Goal: Transaction & Acquisition: Download file/media

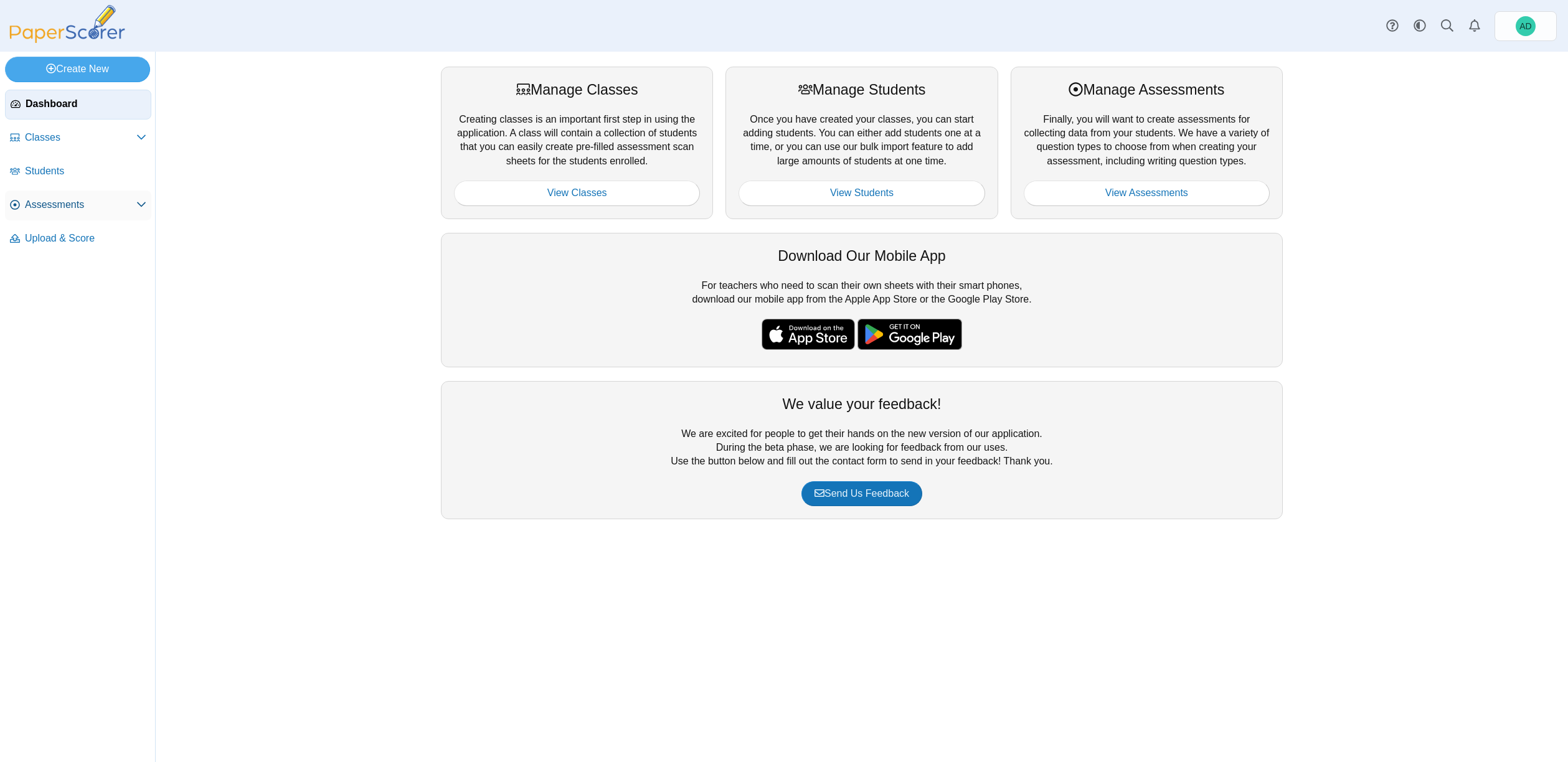
click at [142, 207] on use at bounding box center [141, 205] width 8 height 5
click at [72, 409] on span "Upload & Score" at bounding box center [85, 406] width 122 height 14
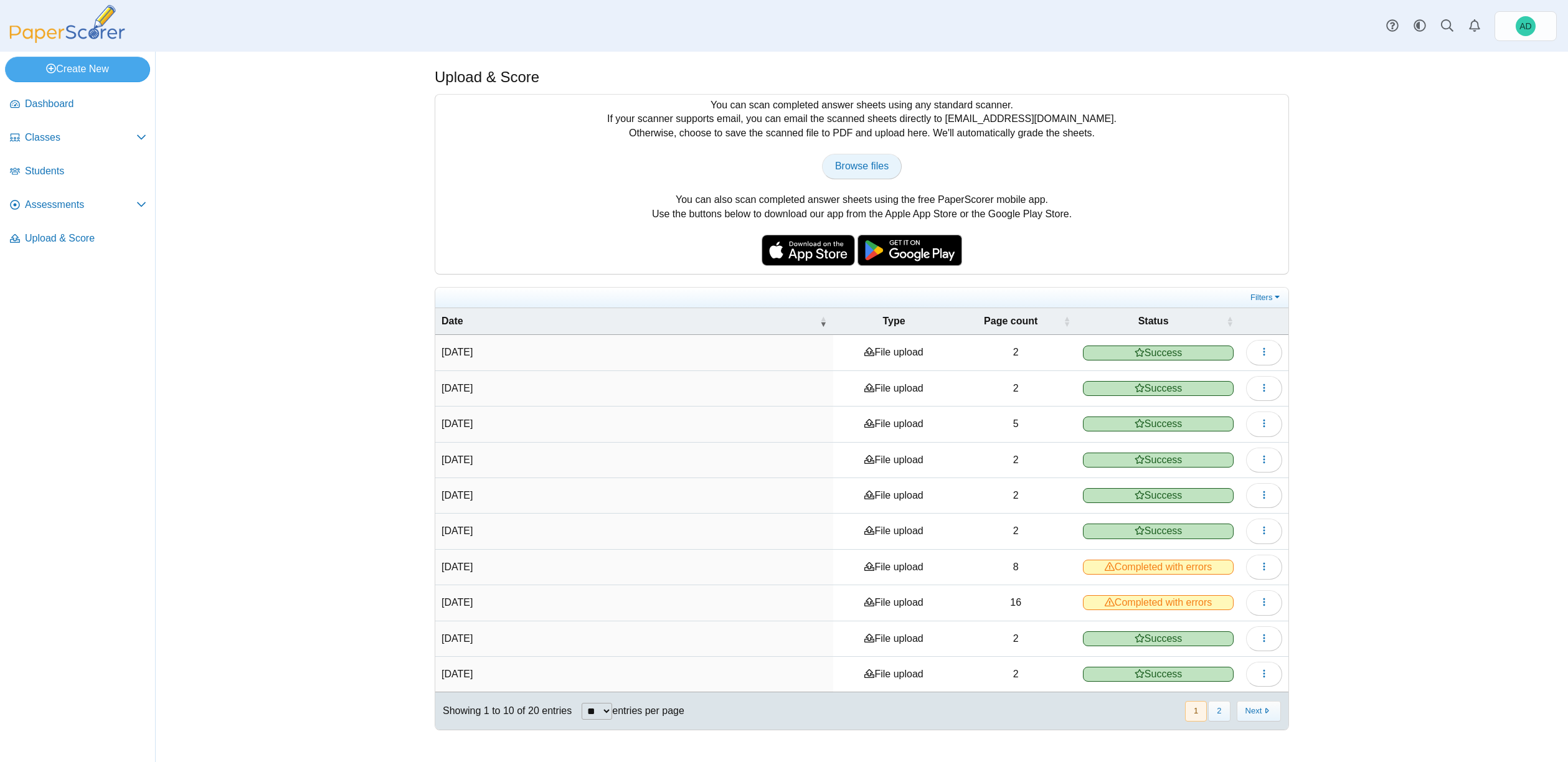
click at [859, 165] on span "Browse files" at bounding box center [862, 166] width 54 height 11
type input "**********"
click at [864, 157] on link "Browse files" at bounding box center [862, 166] width 80 height 25
type input "**********"
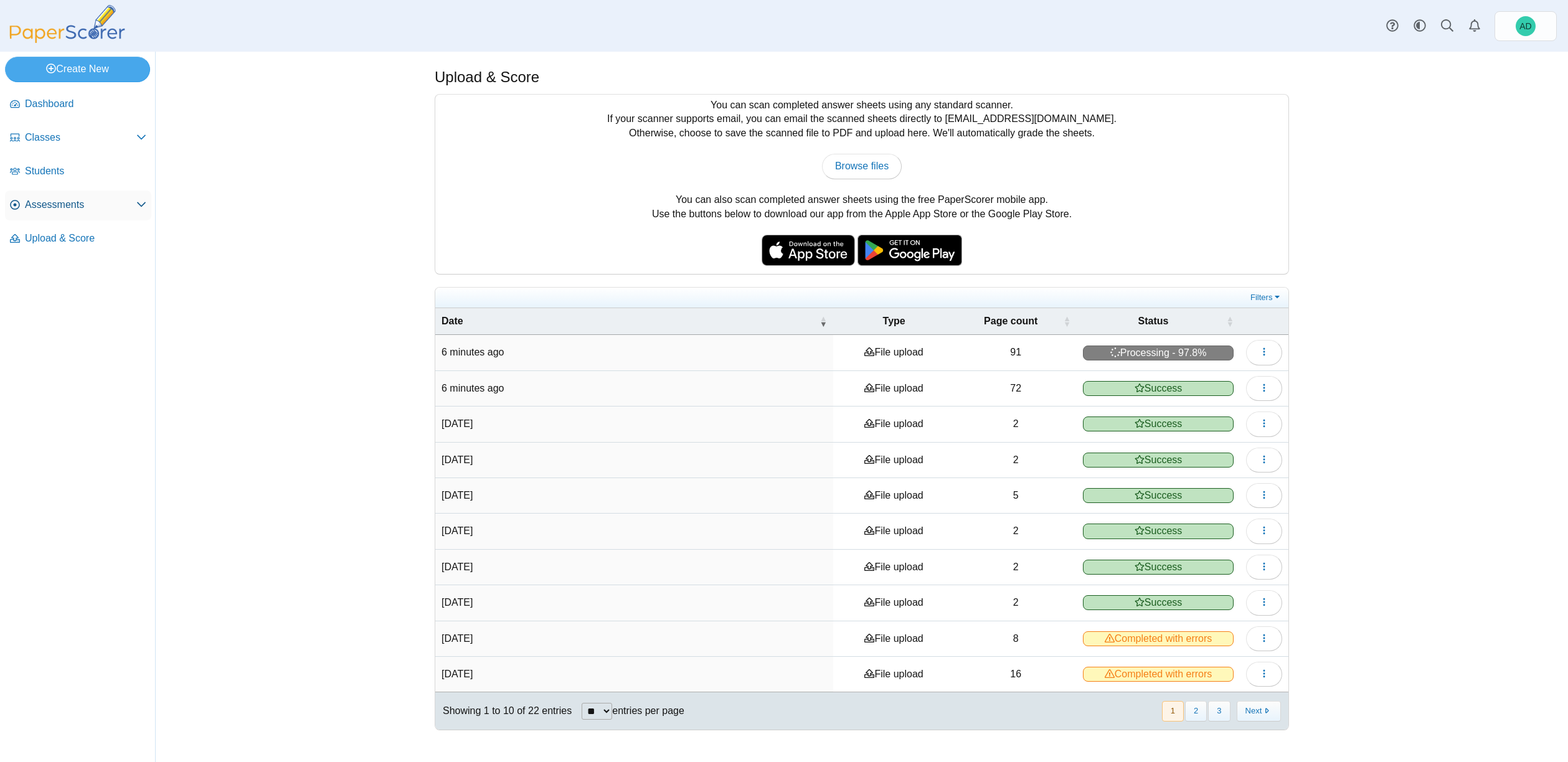
click at [142, 205] on icon at bounding box center [141, 204] width 10 height 10
click at [1369, 376] on div "Upload & Score You can scan completed answer sheets using any standard scanner.…" at bounding box center [861, 406] width 1413 height 710
click at [1185, 356] on span "Completed with errors" at bounding box center [1158, 353] width 151 height 15
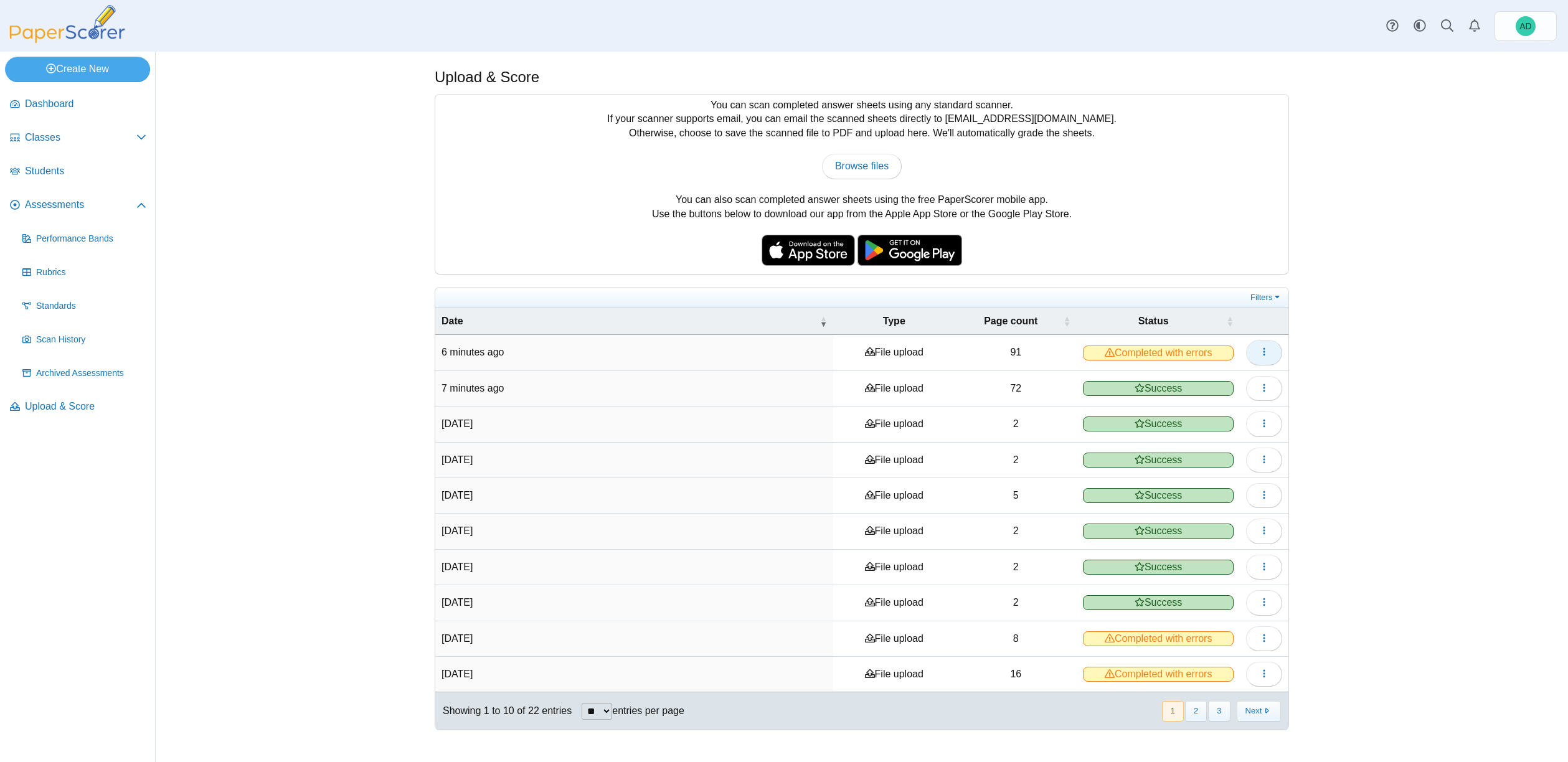
click at [1259, 352] on button "button" at bounding box center [1264, 353] width 36 height 25
click at [1202, 378] on link "View scanned pages" at bounding box center [1208, 379] width 149 height 18
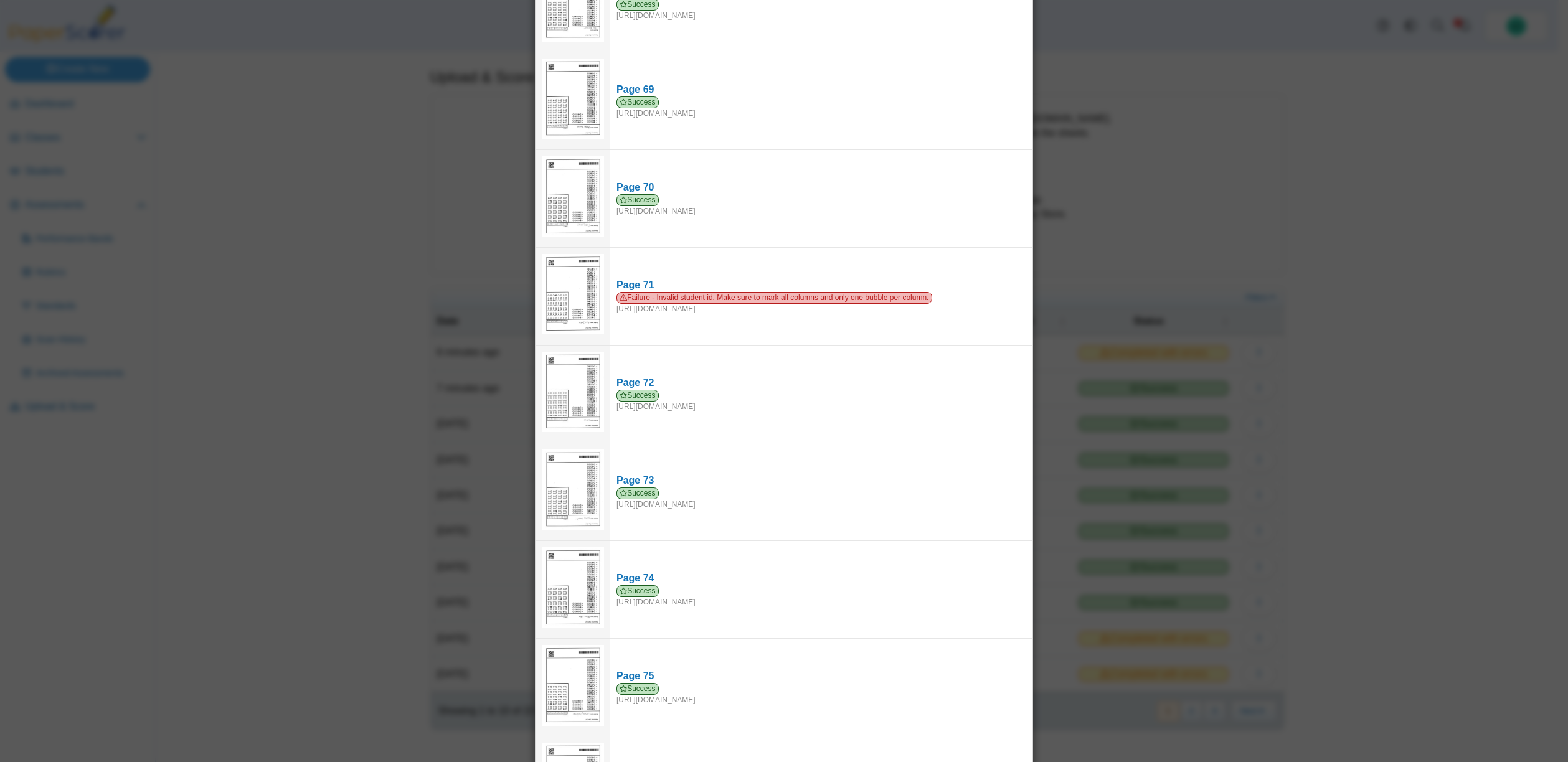
scroll to position [6679, 0]
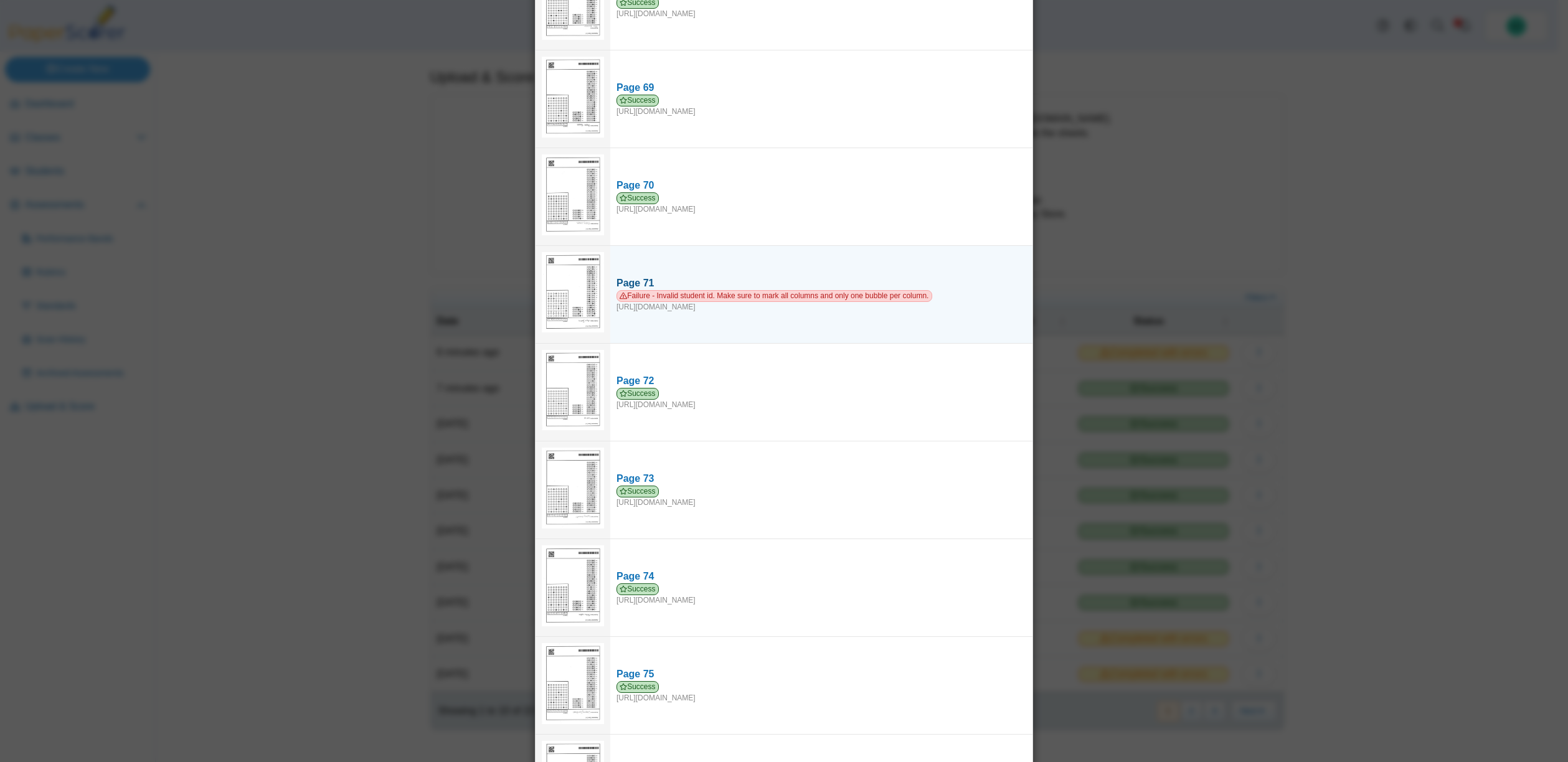
click at [713, 290] on span "Failure - Invalid student id. Make sure to mark all columns and only one bubble…" at bounding box center [774, 296] width 316 height 12
click at [687, 290] on span "Failure - Invalid student id. Make sure to mark all columns and only one bubble…" at bounding box center [774, 296] width 316 height 12
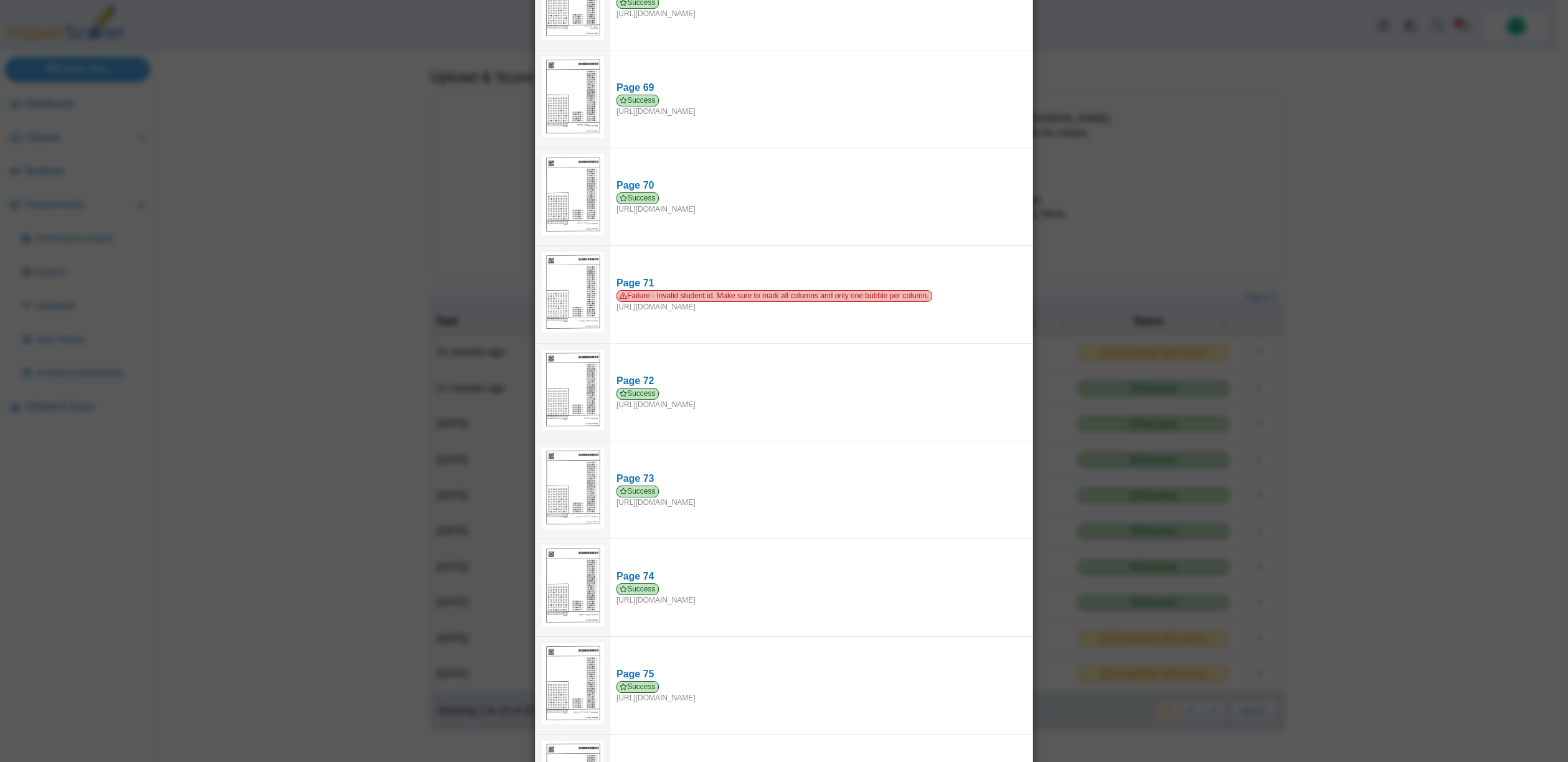
click at [1240, 194] on div "Viewing upload details Scan results: 90 Successful scans | 1 Failed scans Page …" at bounding box center [784, 381] width 1568 height 762
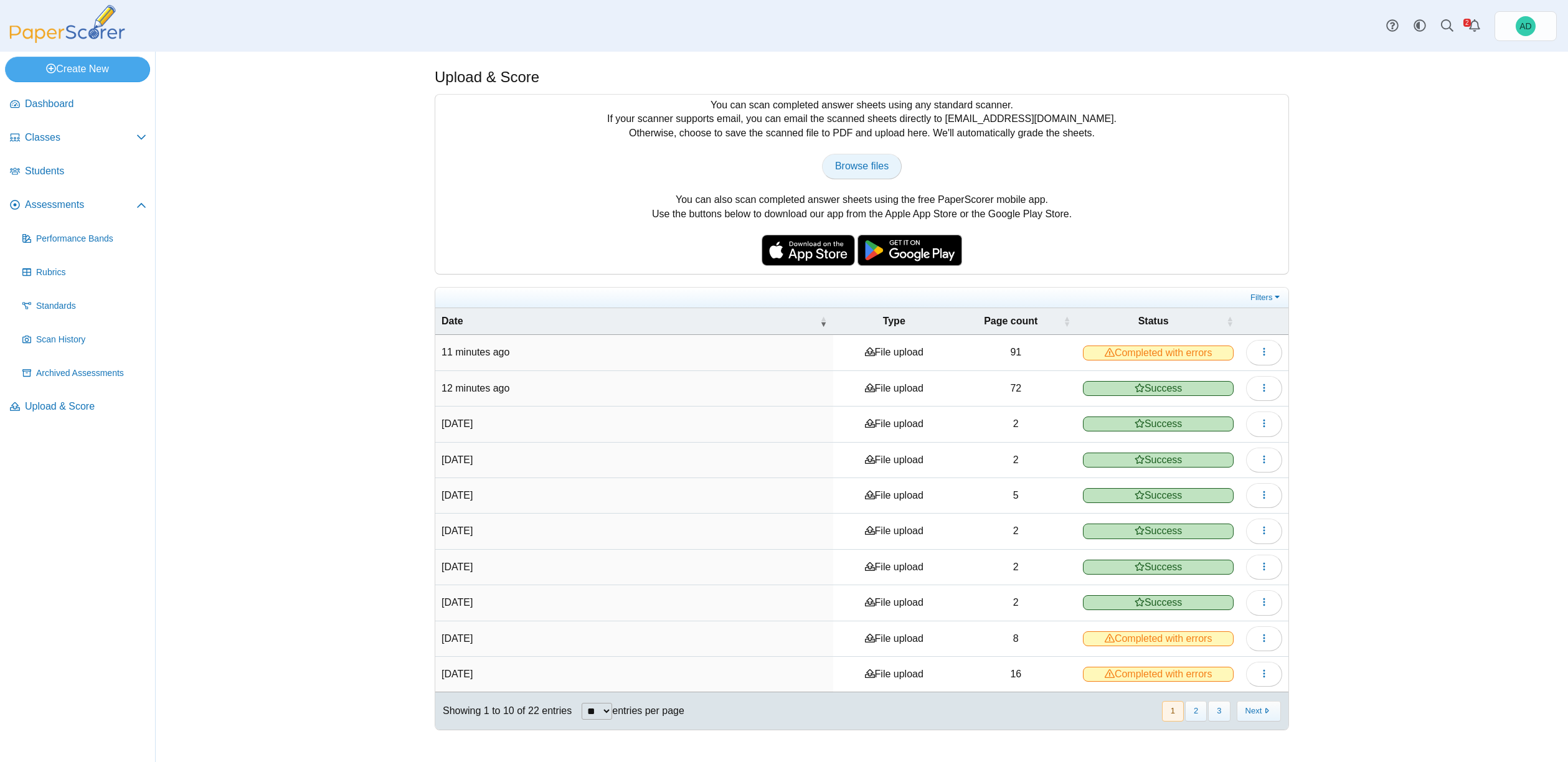
click at [866, 171] on span "Browse files" at bounding box center [862, 166] width 54 height 11
type input "**********"
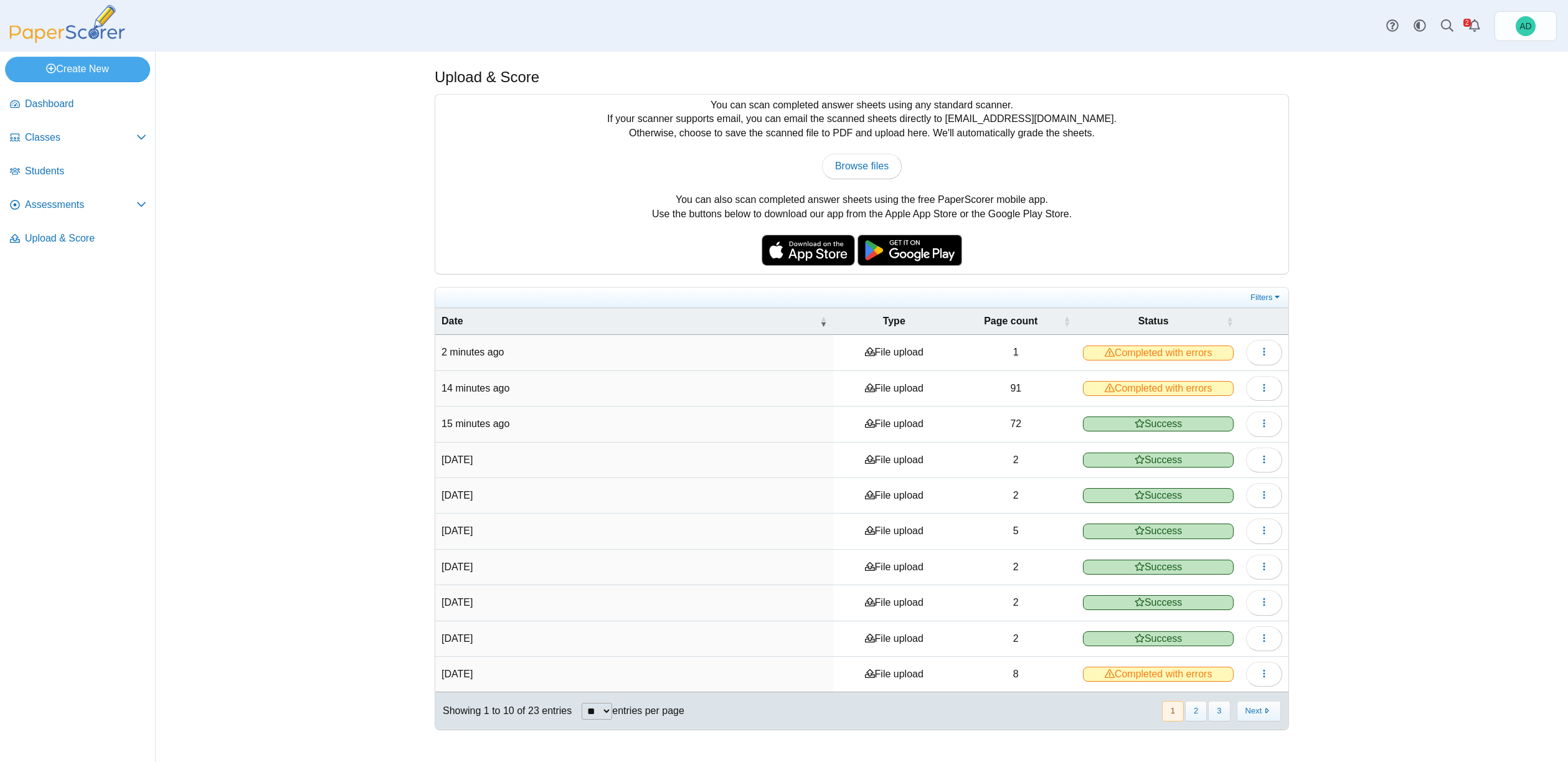
click at [1128, 354] on span "Completed with errors" at bounding box center [1158, 353] width 151 height 15
click at [1267, 350] on icon "button" at bounding box center [1264, 352] width 10 height 10
click at [1228, 378] on link "View scanned pages" at bounding box center [1208, 379] width 149 height 18
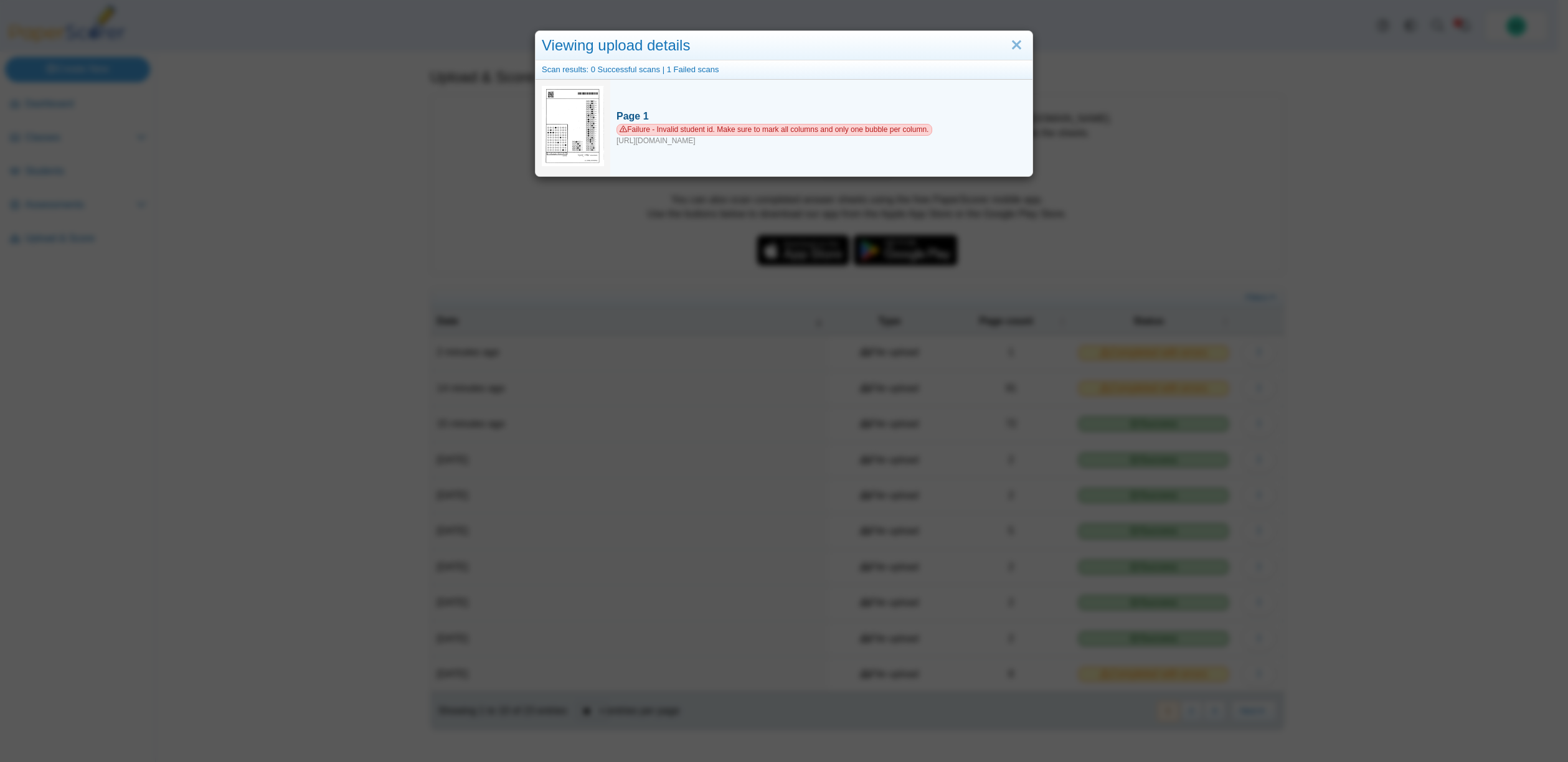
click at [747, 124] on span "Failure - Invalid student id. Make sure to mark all columns and only one bubble…" at bounding box center [774, 129] width 316 height 12
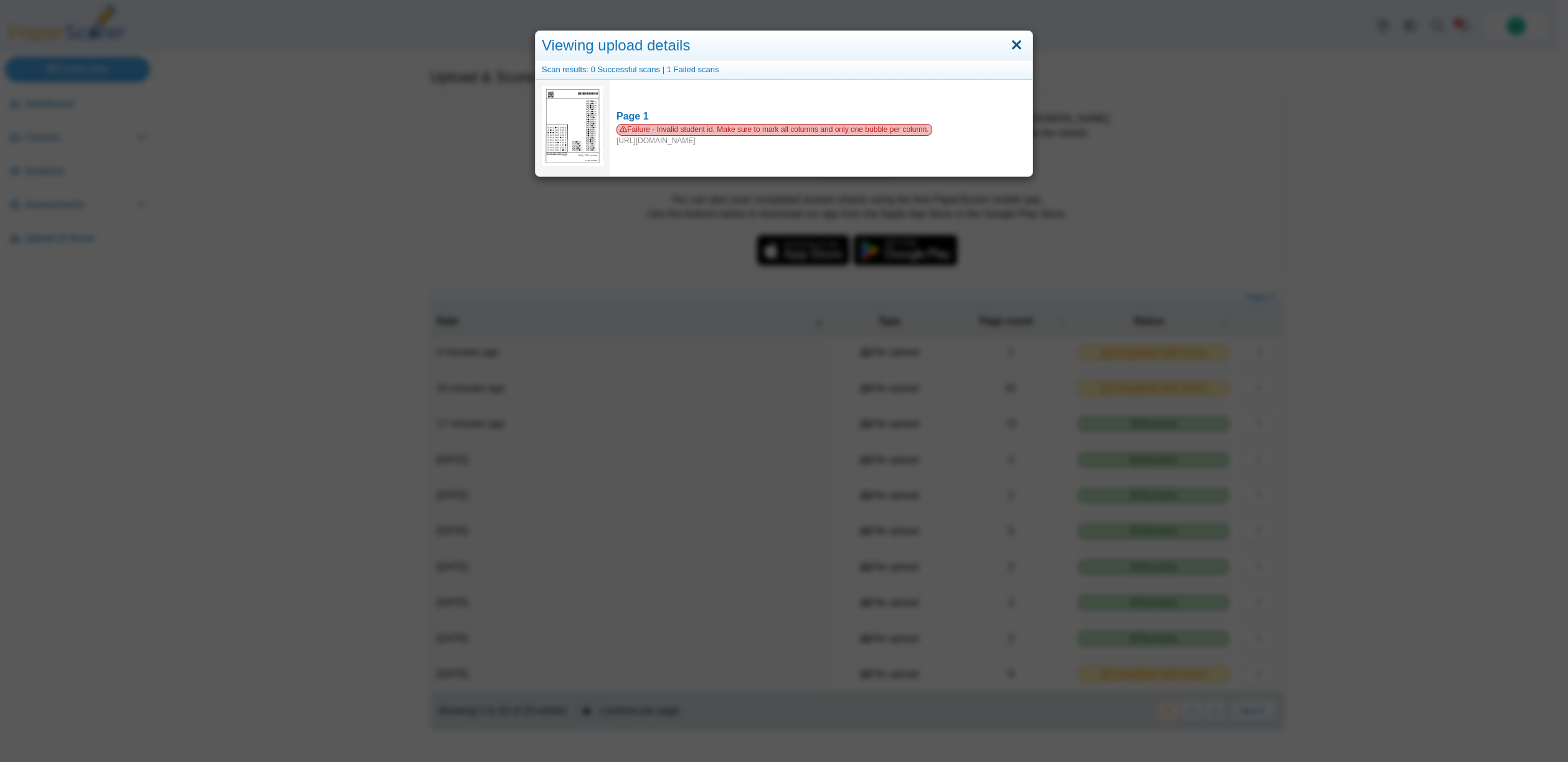
click at [1016, 45] on link "Close" at bounding box center [1016, 45] width 19 height 22
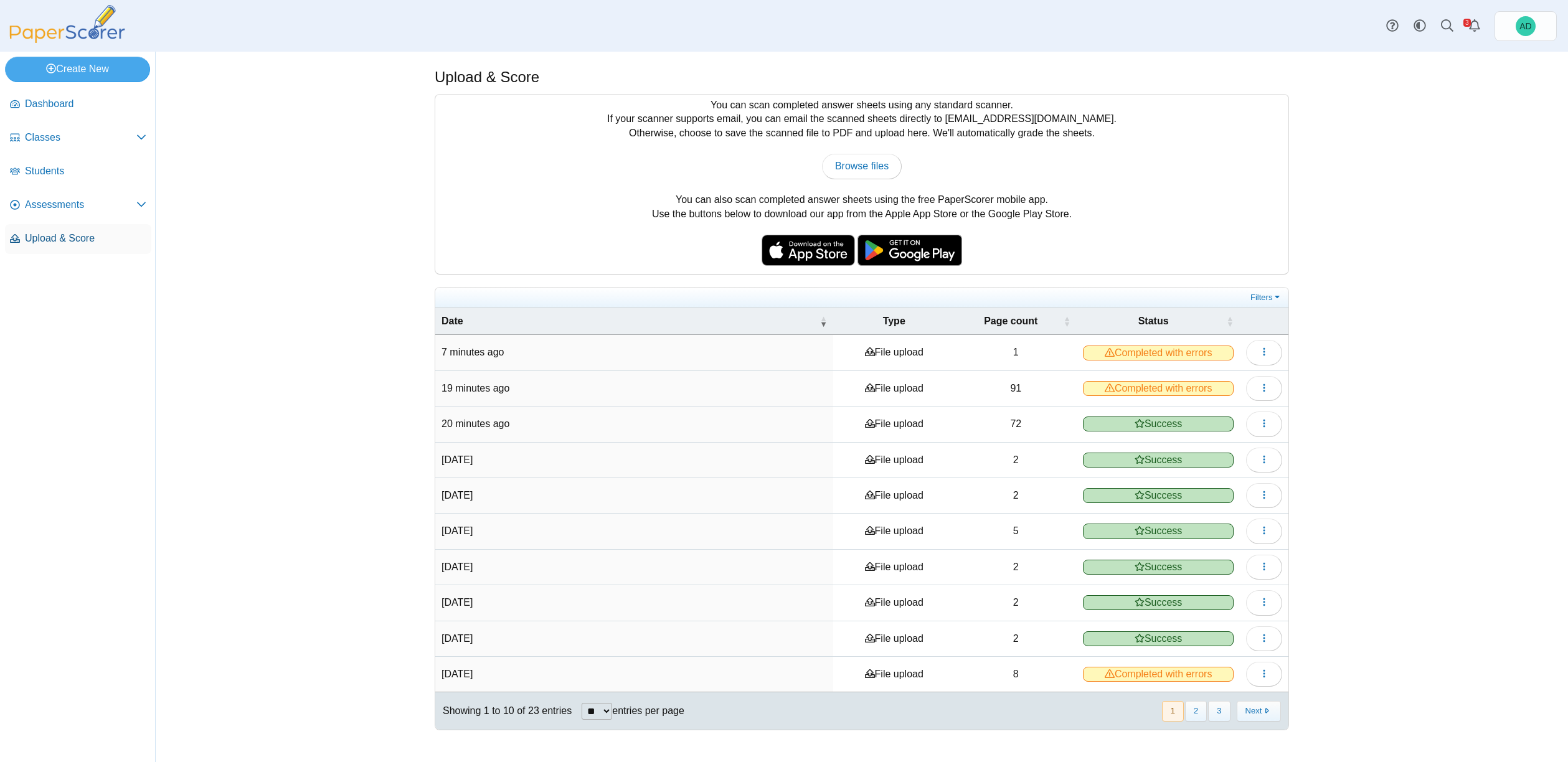
click at [69, 237] on span "Upload & Score" at bounding box center [85, 239] width 122 height 14
click at [868, 164] on span "Browse files" at bounding box center [862, 166] width 54 height 11
type input "**********"
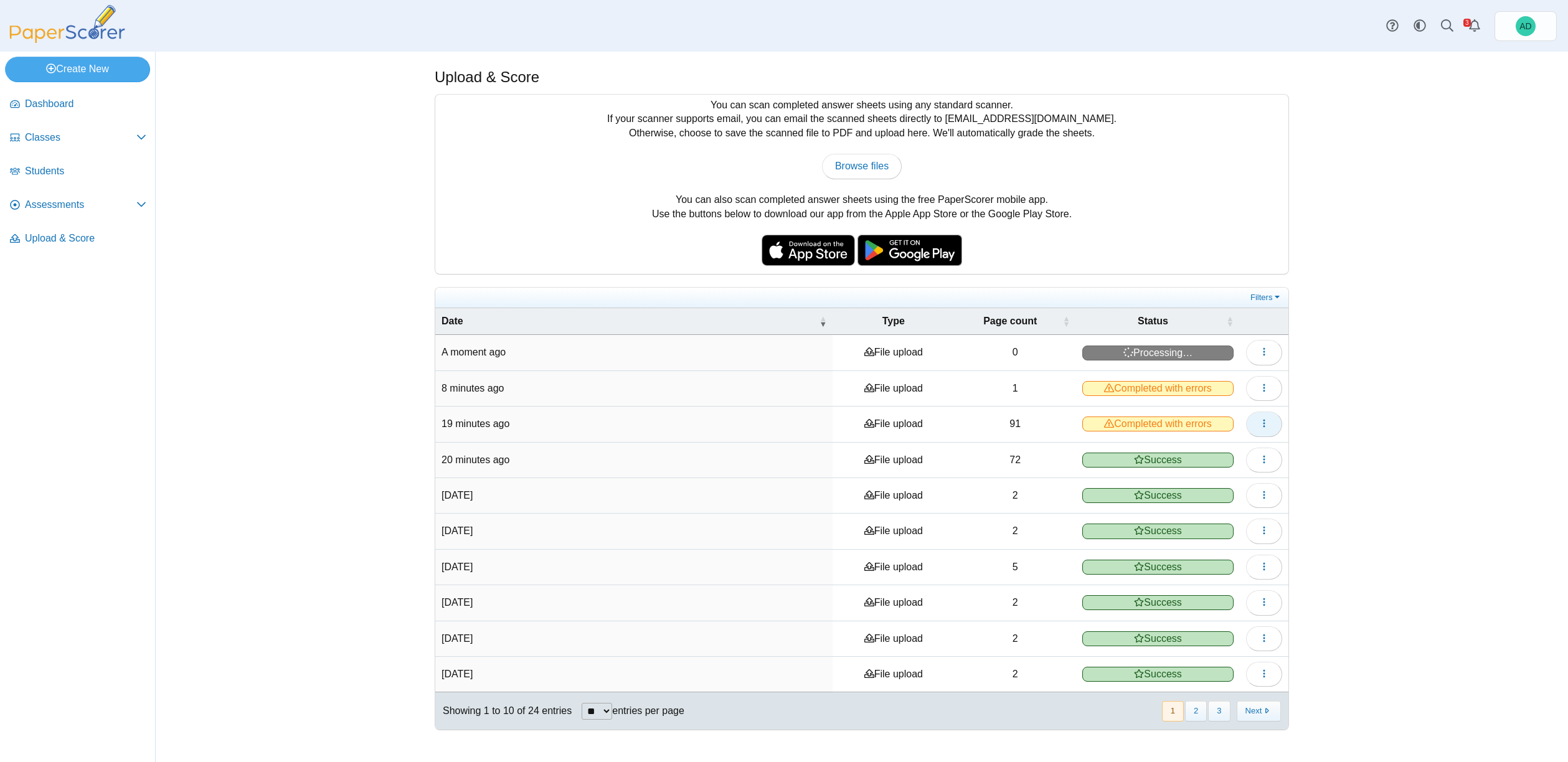
click at [1268, 426] on icon "button" at bounding box center [1264, 423] width 10 height 10
click at [1192, 450] on link "View scanned pages" at bounding box center [1208, 451] width 149 height 18
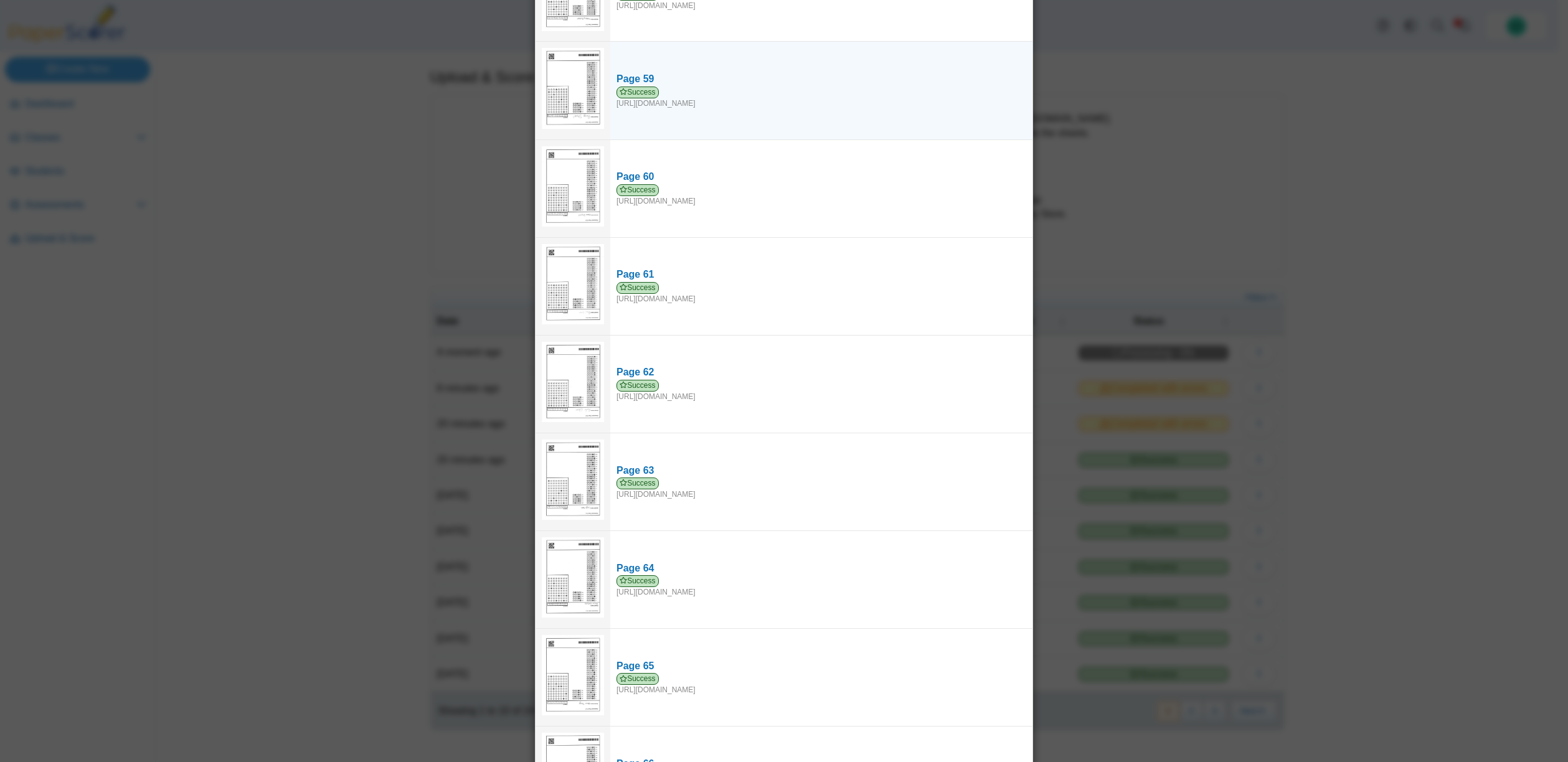
scroll to position [5707, 0]
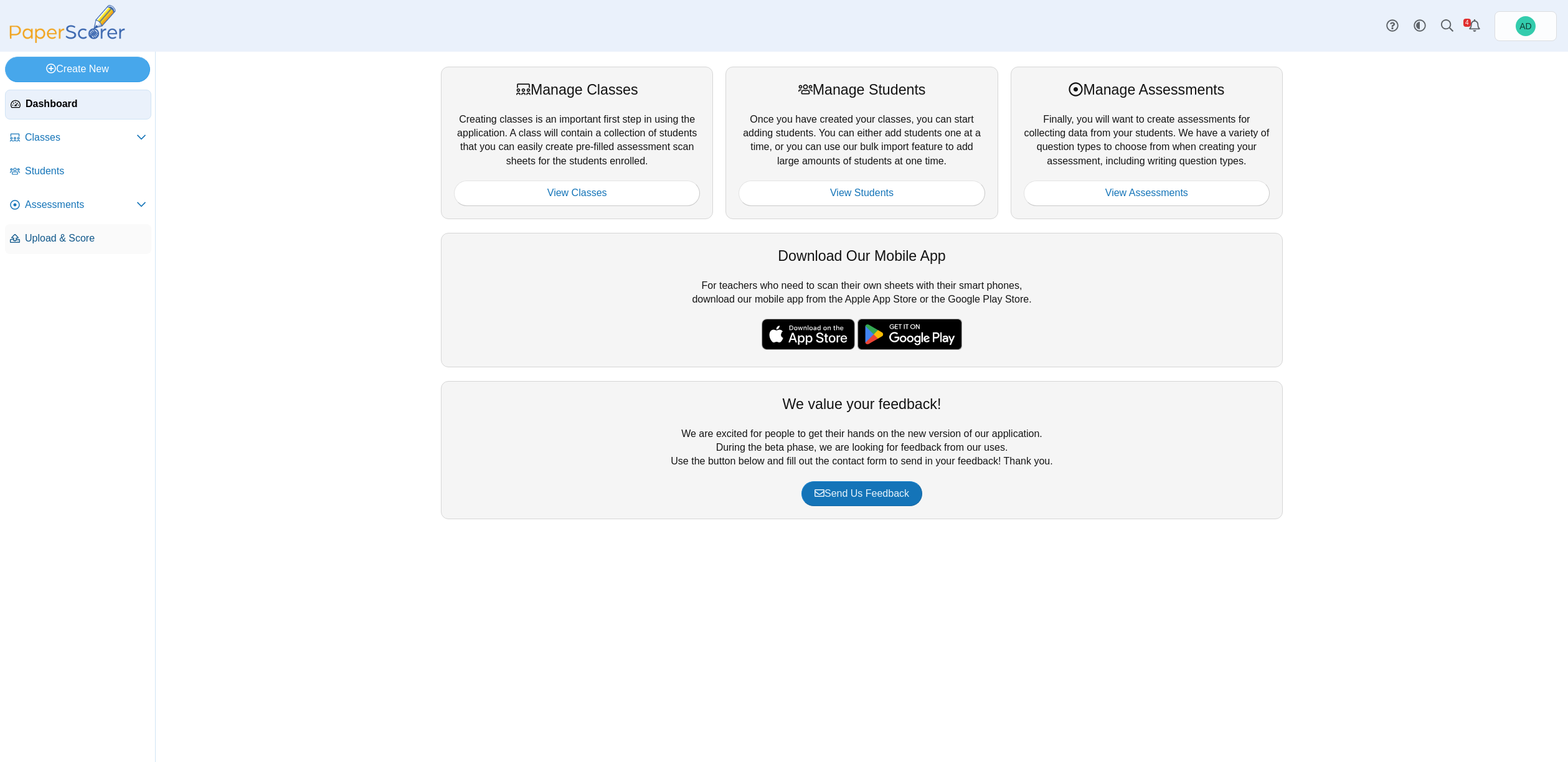
click at [92, 236] on span "Upload & Score" at bounding box center [85, 239] width 122 height 14
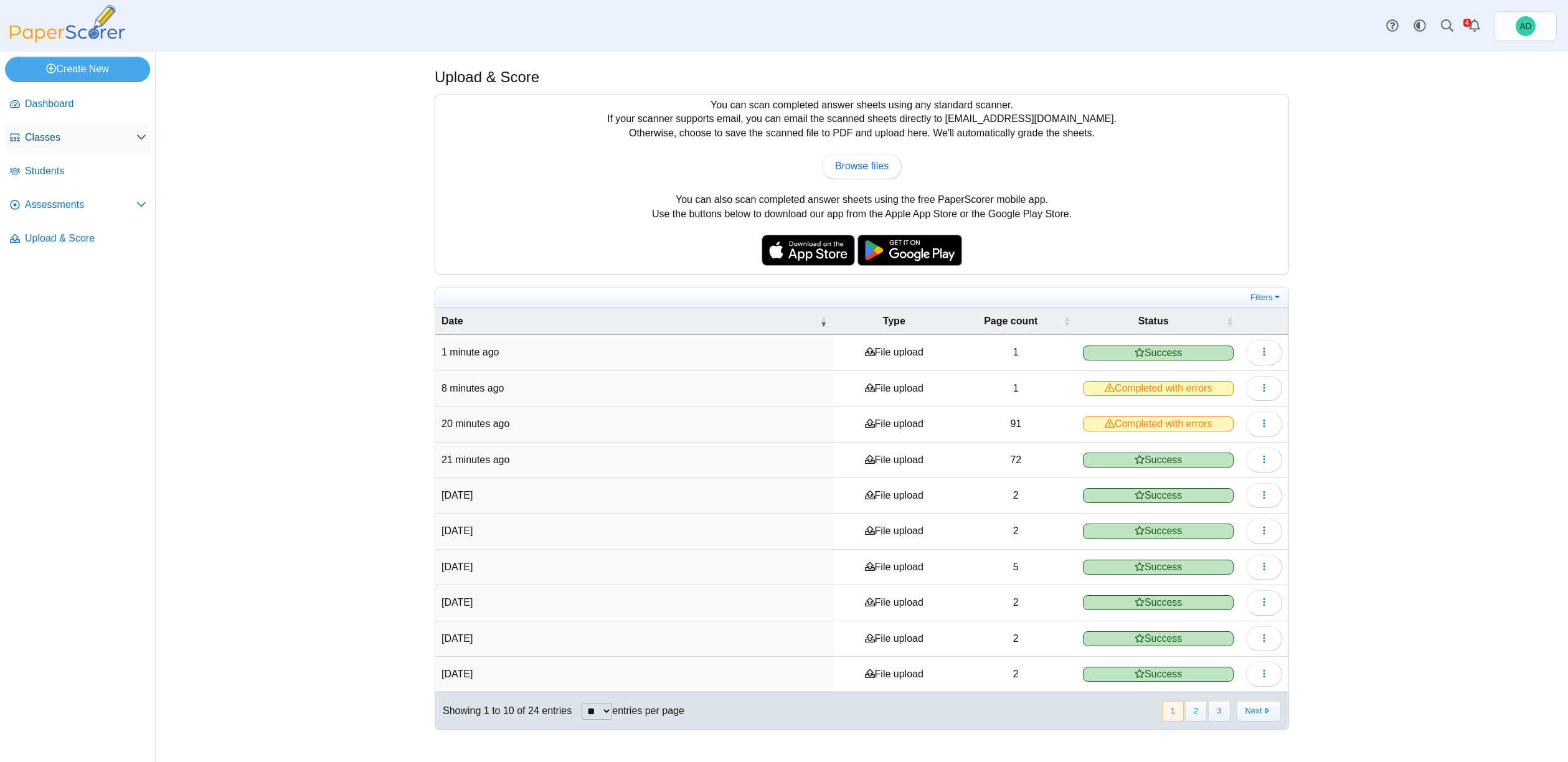
click at [45, 142] on span "Classes" at bounding box center [80, 138] width 112 height 14
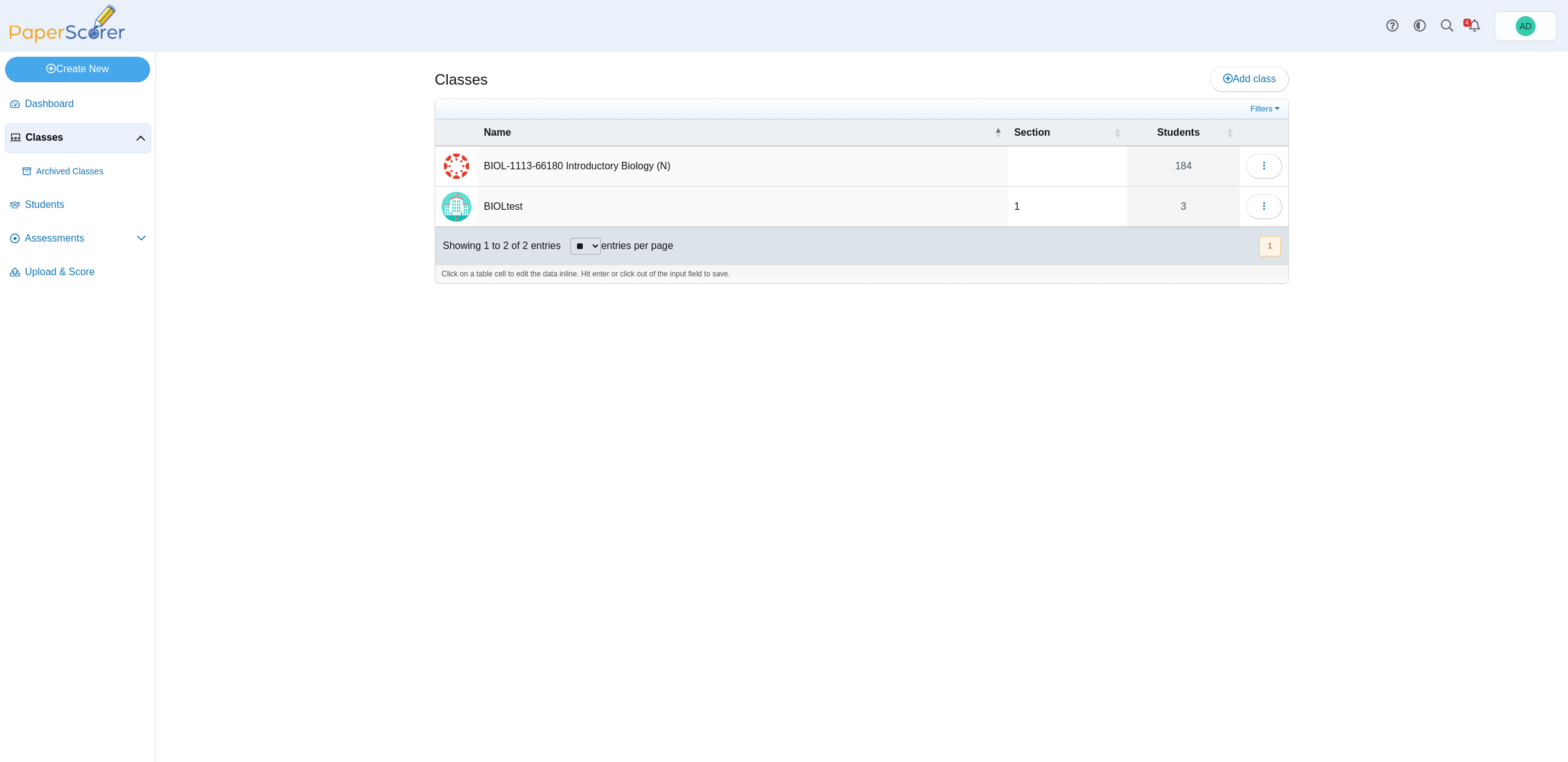
click at [560, 168] on td "BIOL-1113-66180 Introductory Biology (N)" at bounding box center [743, 166] width 530 height 41
click at [817, 189] on td "BIOLtest" at bounding box center [743, 207] width 530 height 41
click at [1265, 166] on use "button" at bounding box center [1264, 165] width 2 height 8
click at [1406, 243] on div "Classes Add class 184" at bounding box center [861, 406] width 1413 height 710
click at [461, 162] on img "External class connected through Canvas" at bounding box center [456, 166] width 30 height 30
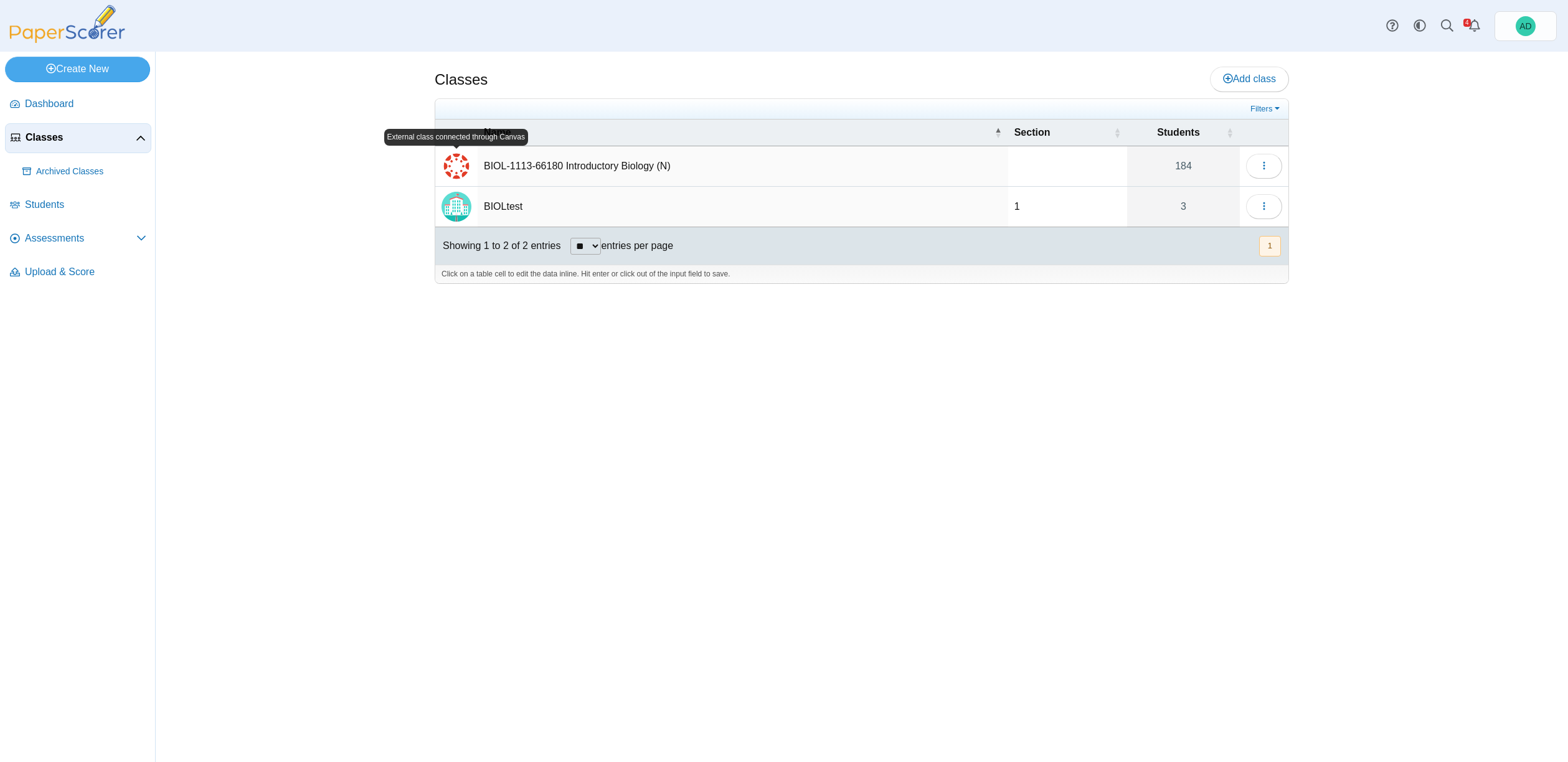
click at [491, 163] on td "BIOL-1113-66180 Introductory Biology (N)" at bounding box center [743, 166] width 530 height 41
click at [526, 165] on input "**********" at bounding box center [743, 166] width 517 height 25
click at [55, 104] on span "Dashboard" at bounding box center [85, 104] width 122 height 14
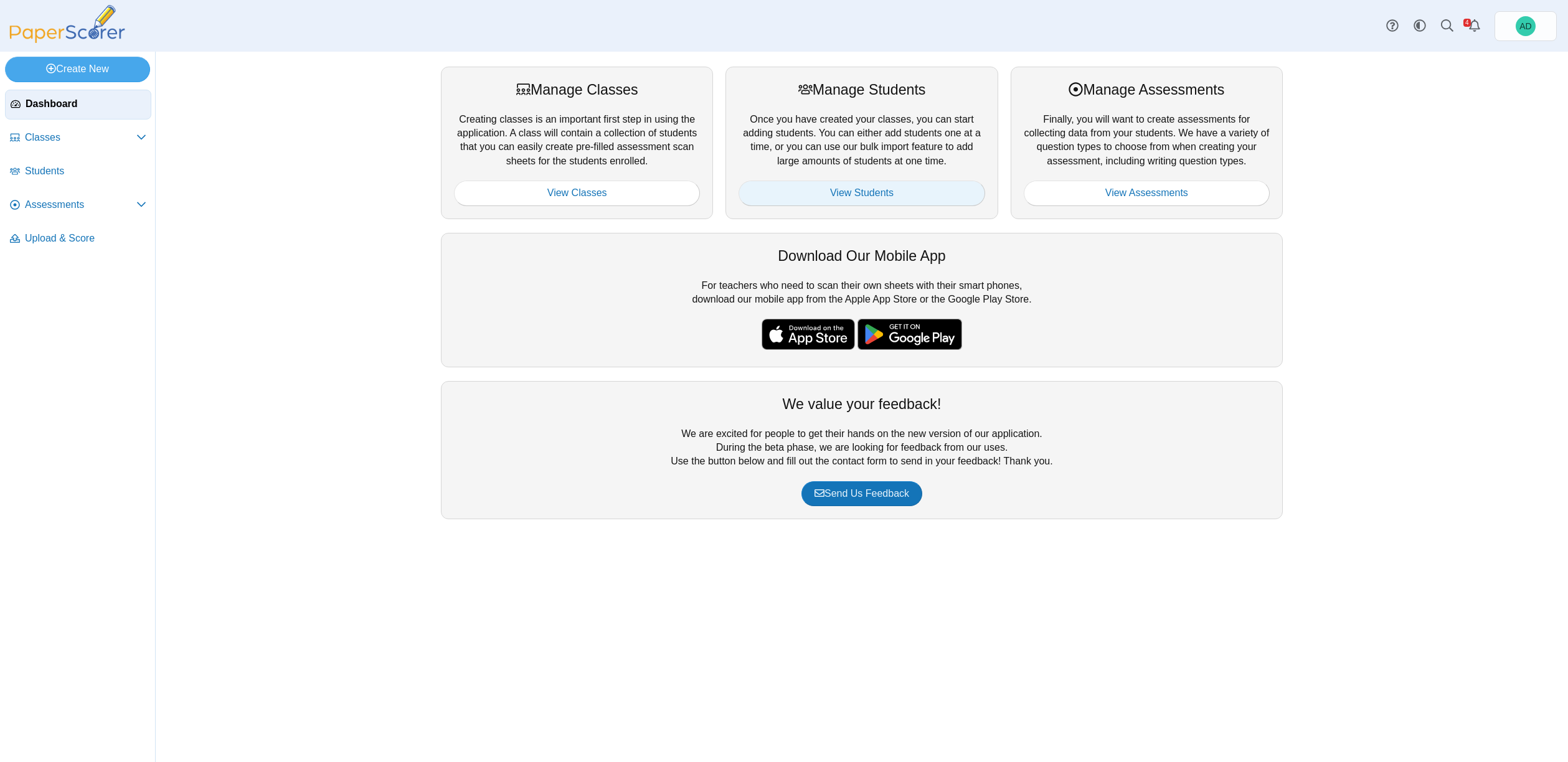
click at [859, 189] on link "View Students" at bounding box center [862, 193] width 246 height 25
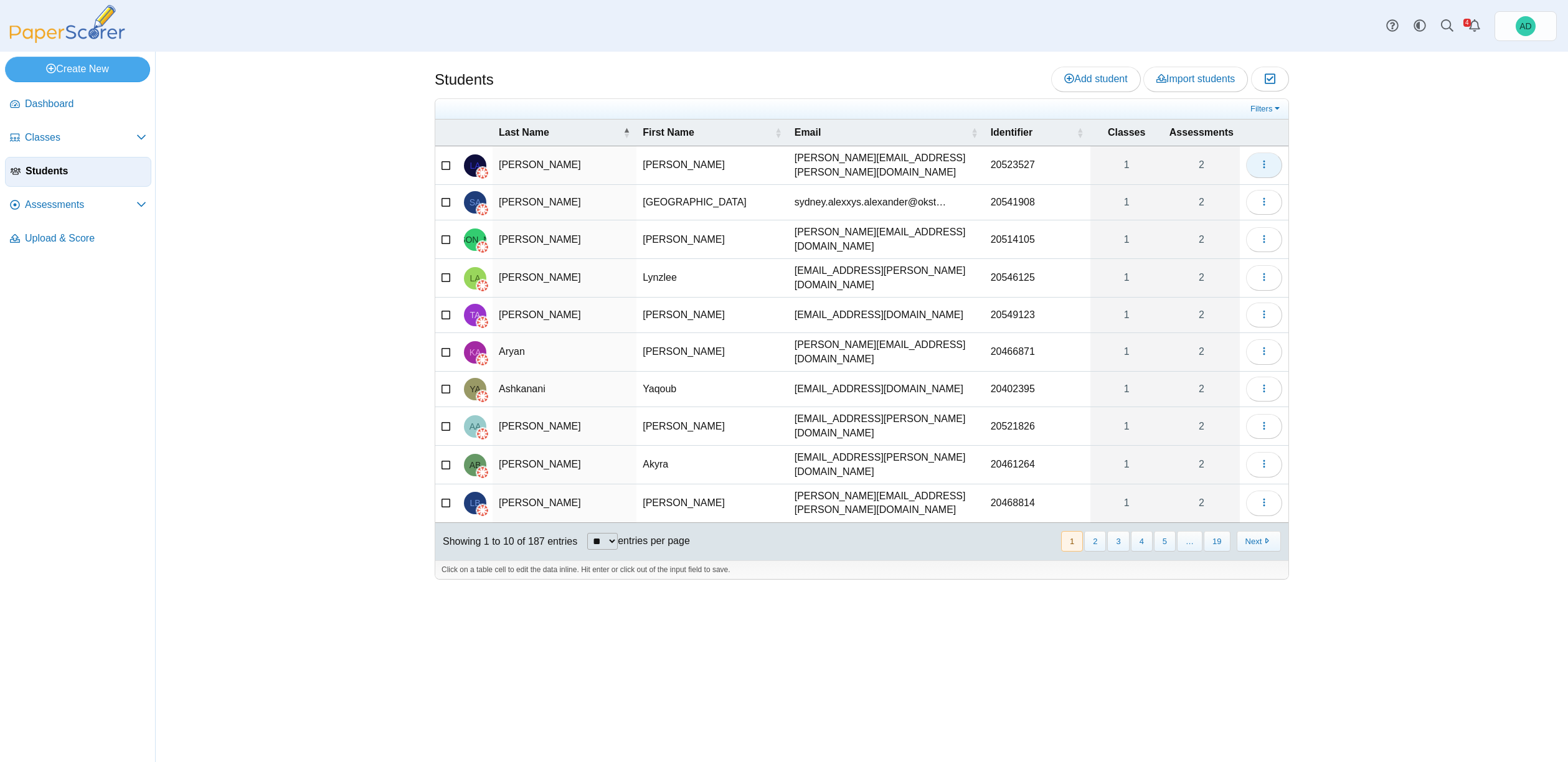
click at [1268, 165] on icon "button" at bounding box center [1264, 164] width 10 height 10
click at [1223, 229] on link "View assessments" at bounding box center [1208, 229] width 149 height 18
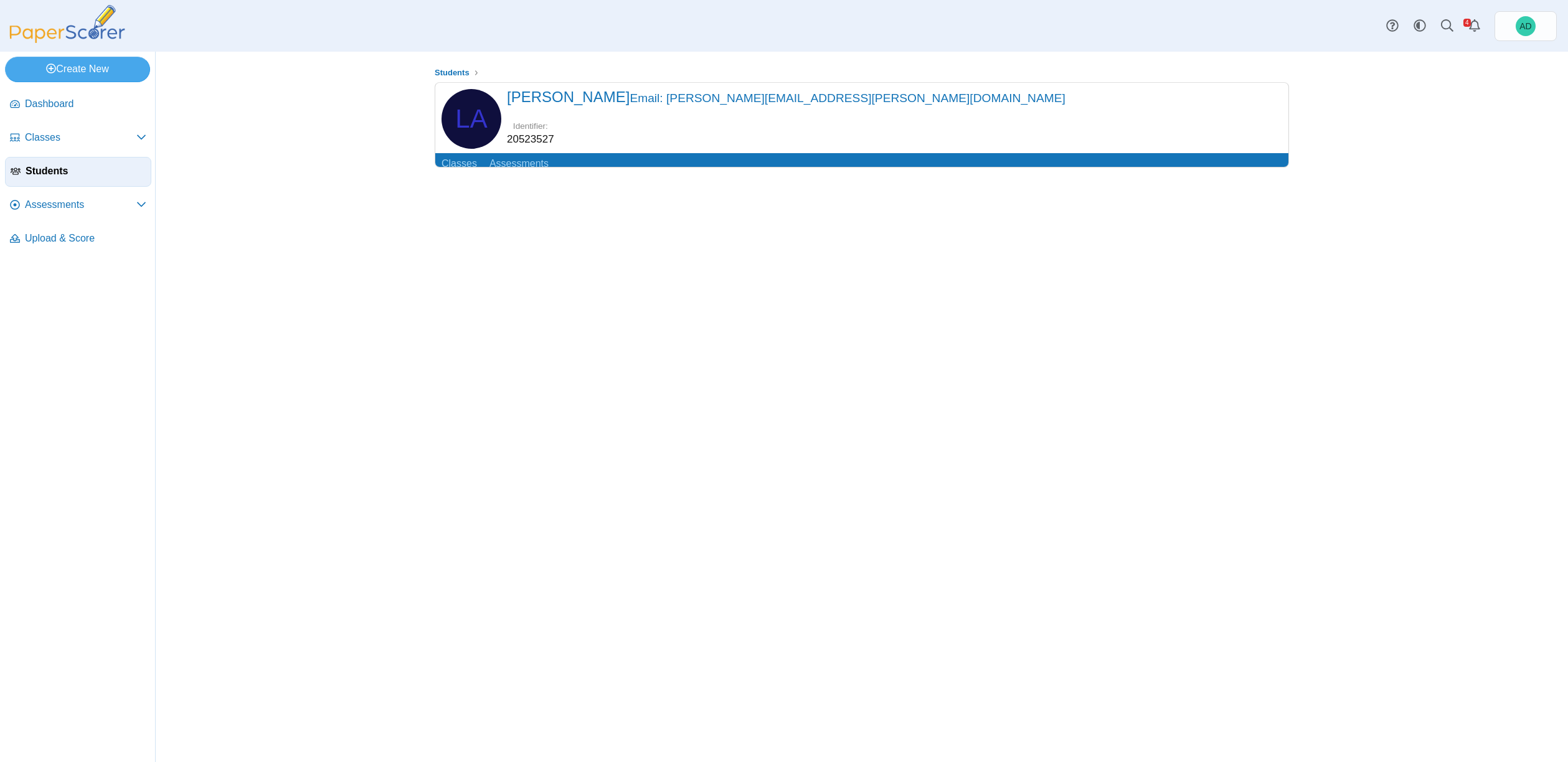
scroll to position [33, 0]
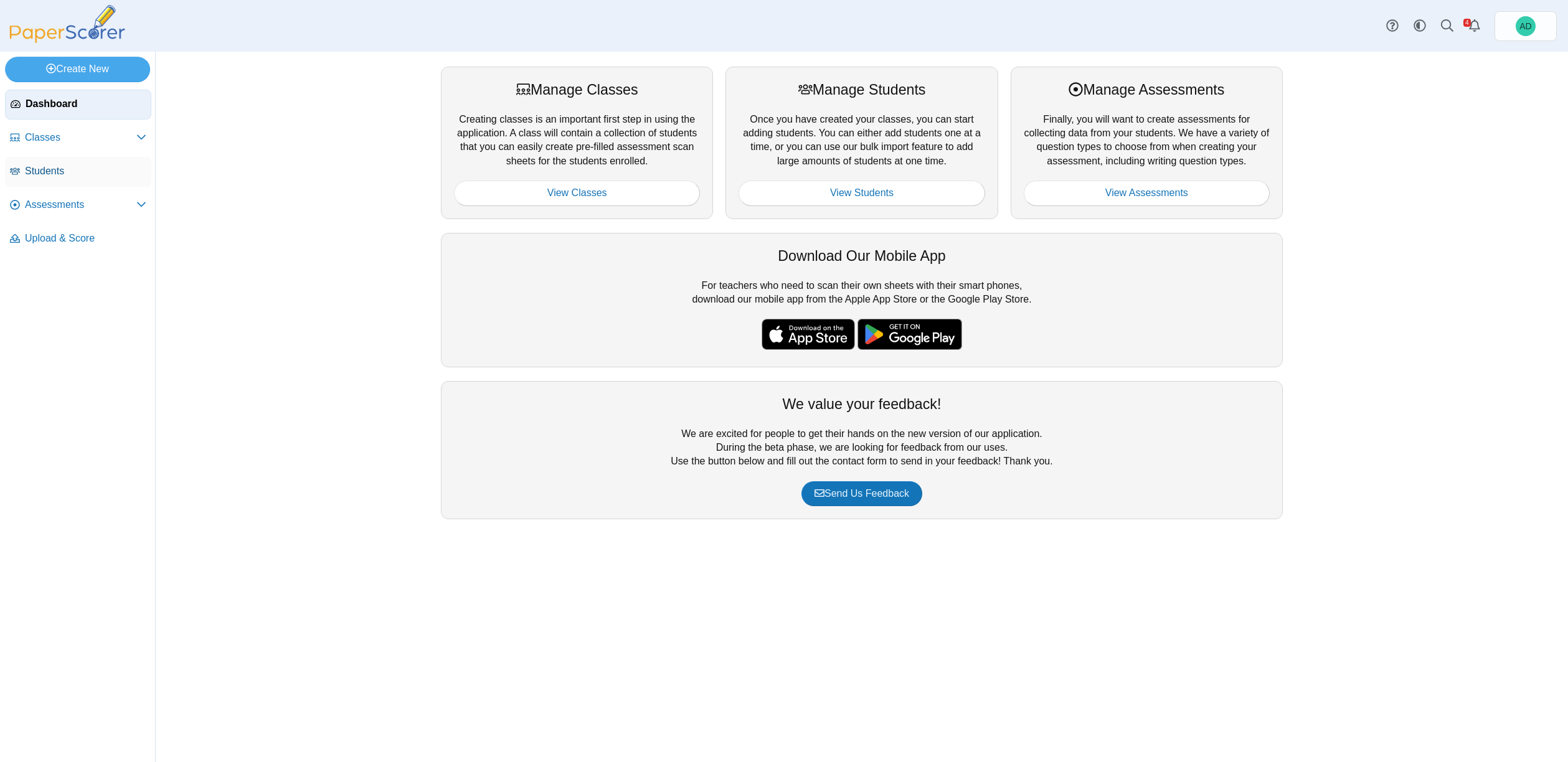
click at [53, 172] on span "Students" at bounding box center [85, 172] width 122 height 14
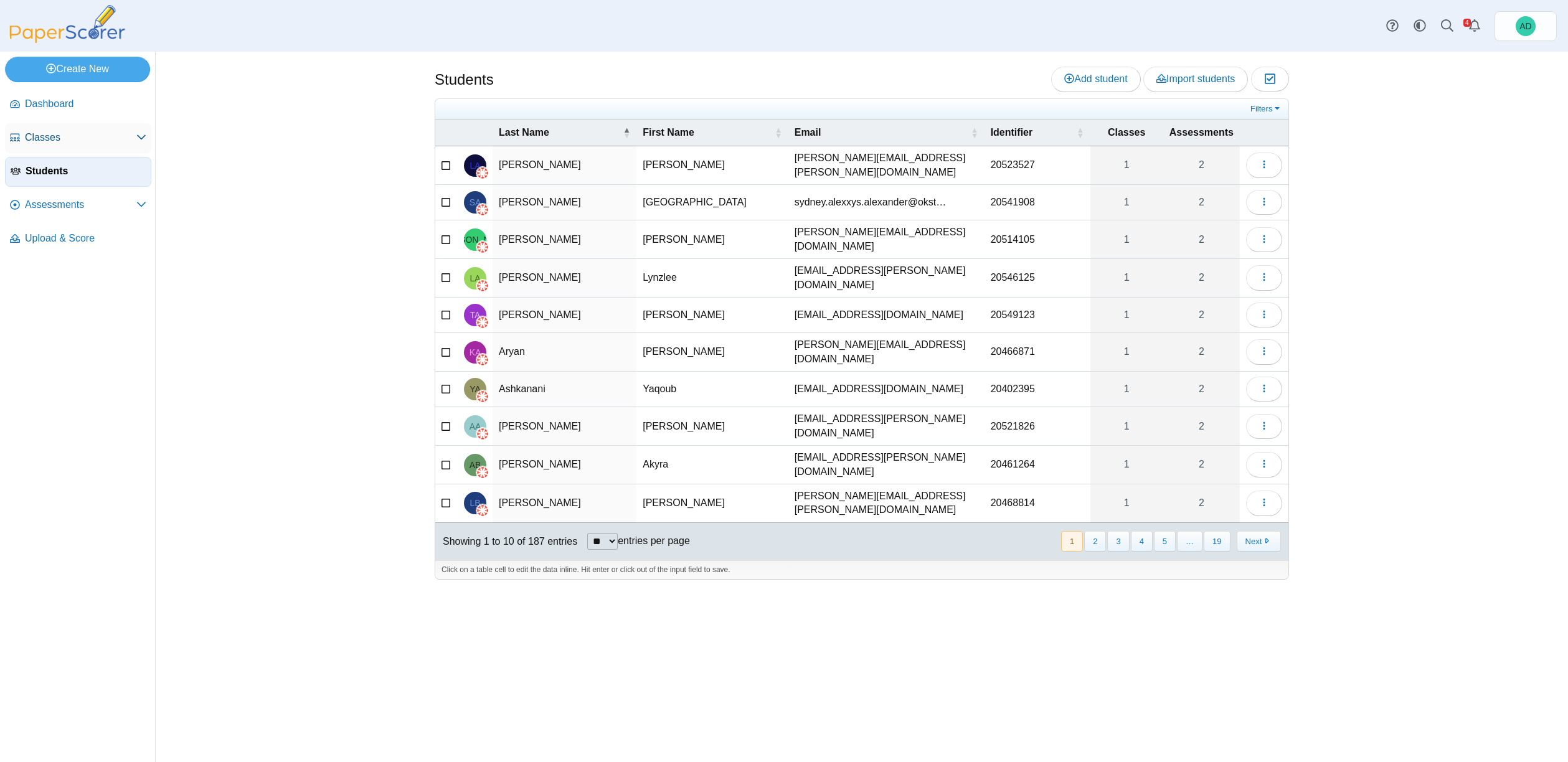
click at [56, 137] on span "Classes" at bounding box center [80, 138] width 112 height 14
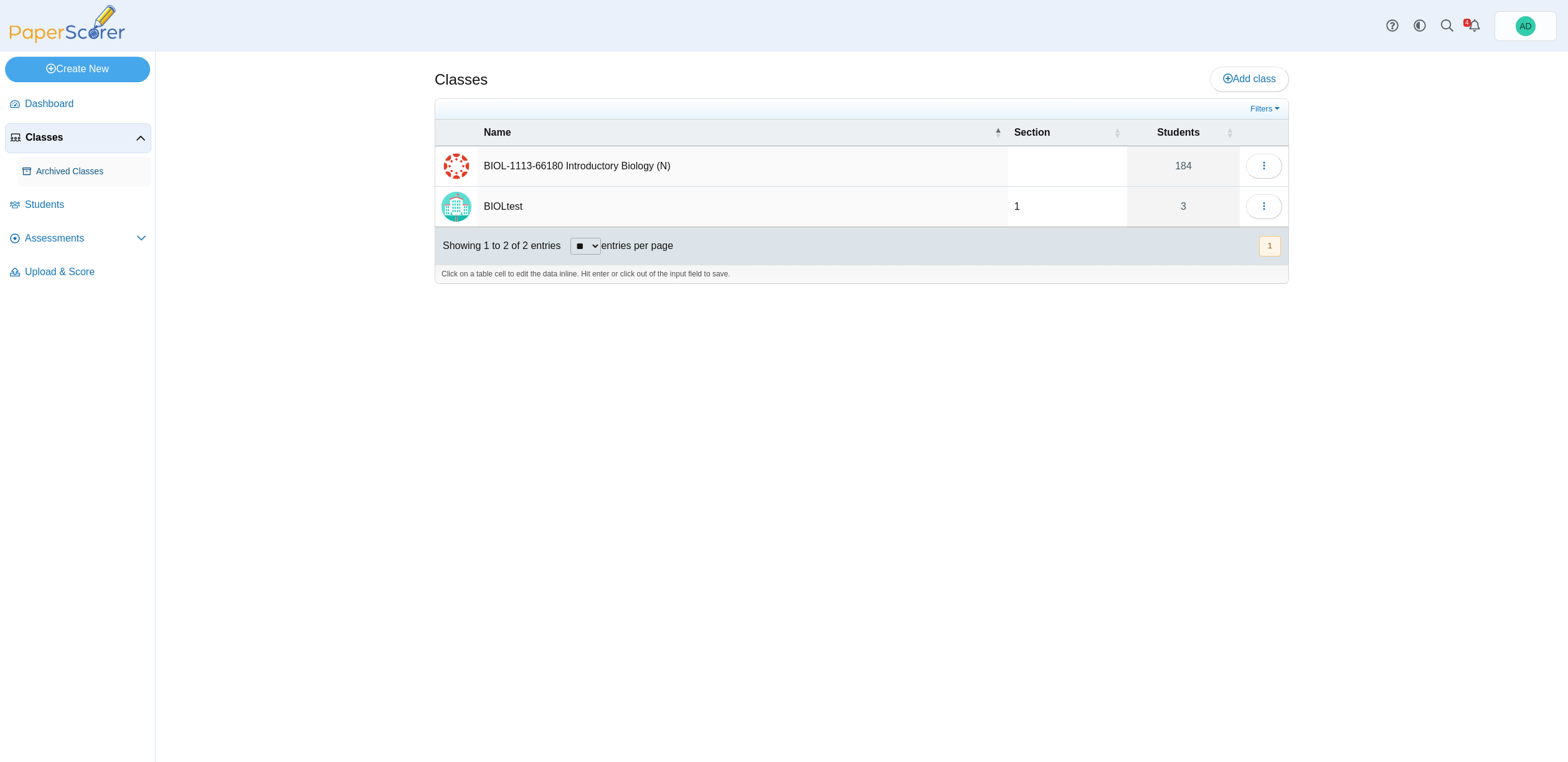
click at [61, 170] on span "Archived Classes" at bounding box center [91, 172] width 110 height 12
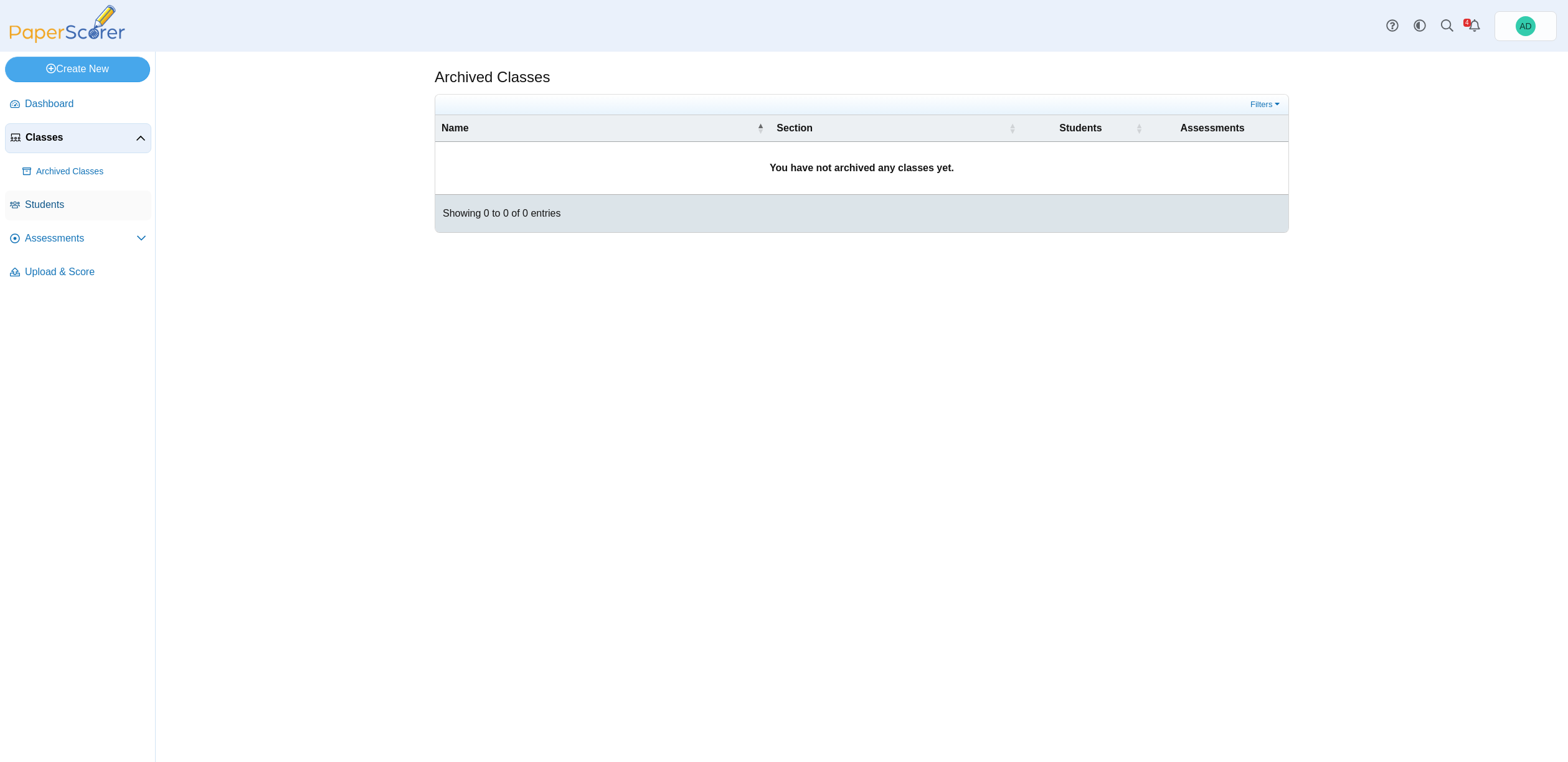
click at [56, 203] on span "Students" at bounding box center [85, 205] width 122 height 14
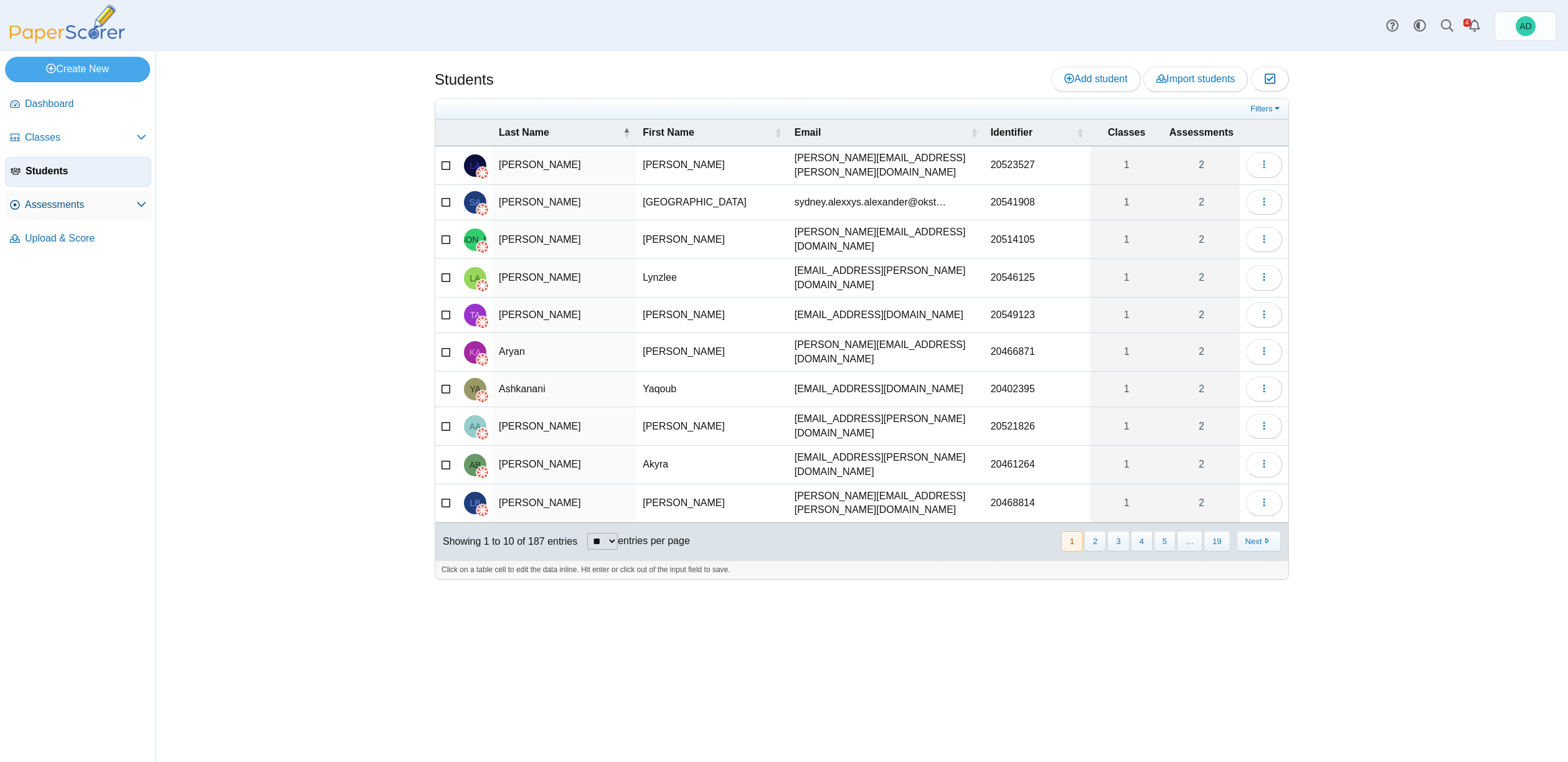
click at [70, 211] on span "Assessments" at bounding box center [80, 205] width 112 height 14
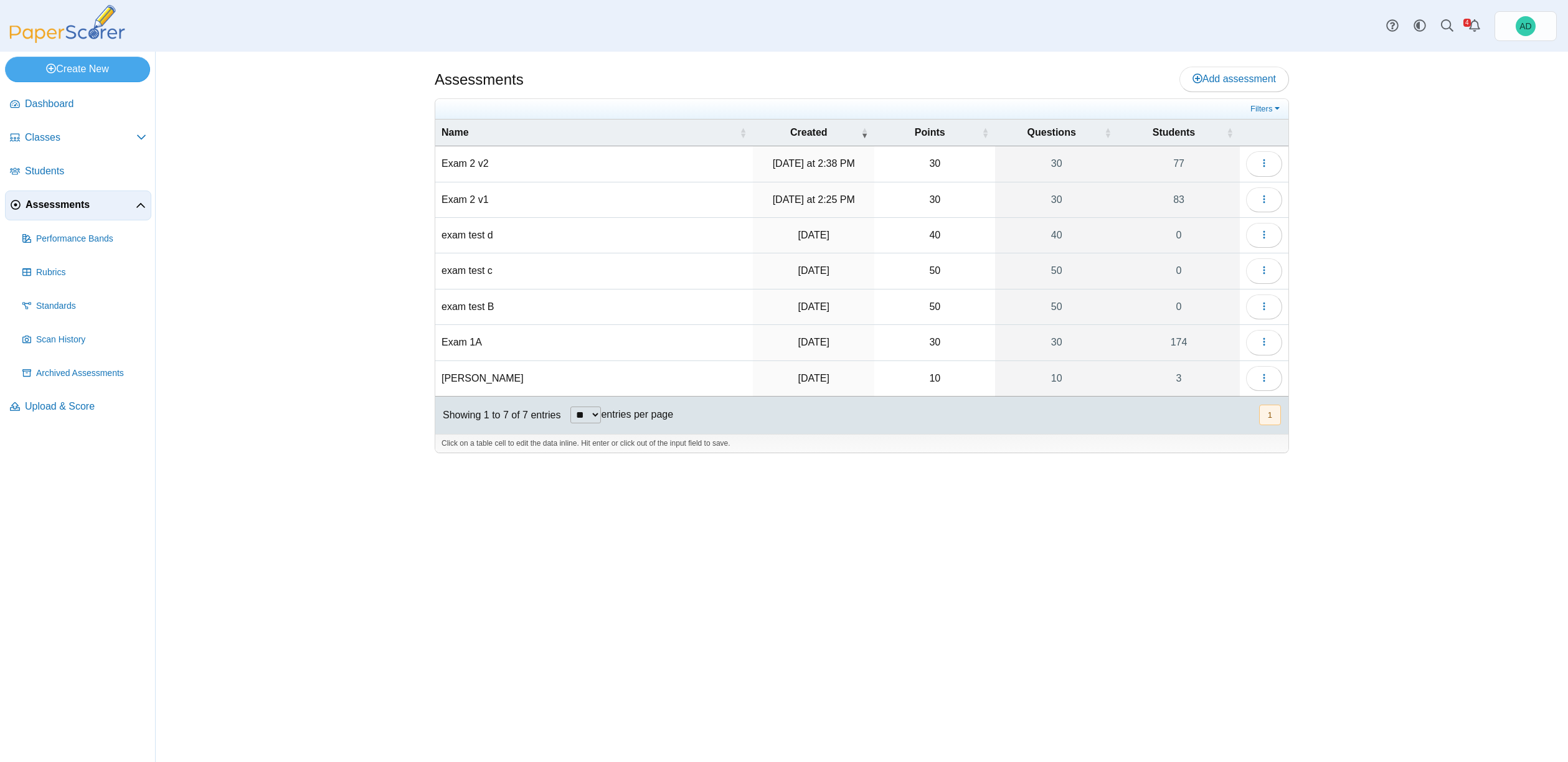
click at [474, 163] on td "Exam 2 v2" at bounding box center [594, 164] width 318 height 35
click at [1264, 159] on icon "button" at bounding box center [1264, 162] width 10 height 10
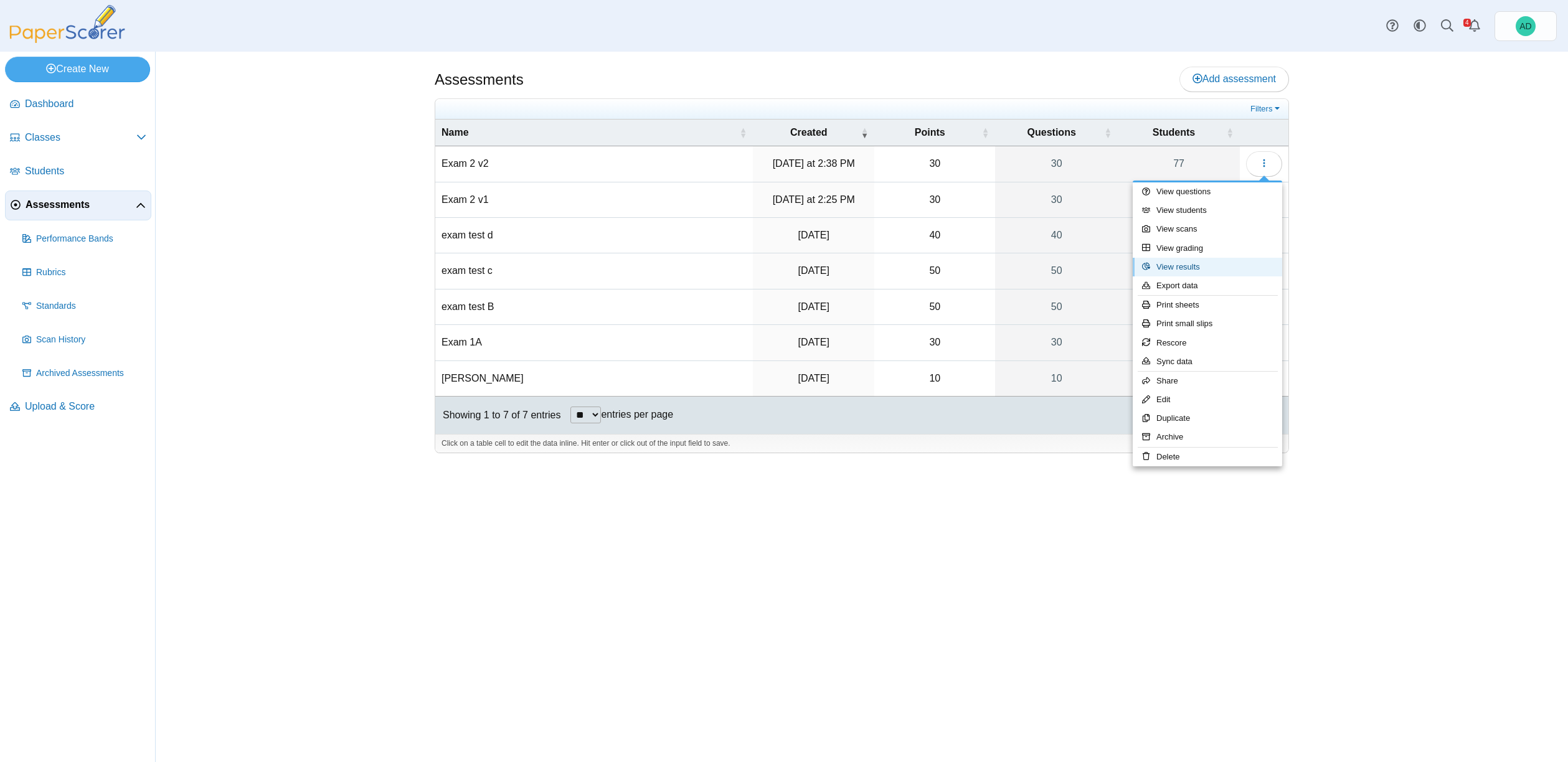
click at [1212, 266] on link "View results" at bounding box center [1208, 267] width 149 height 18
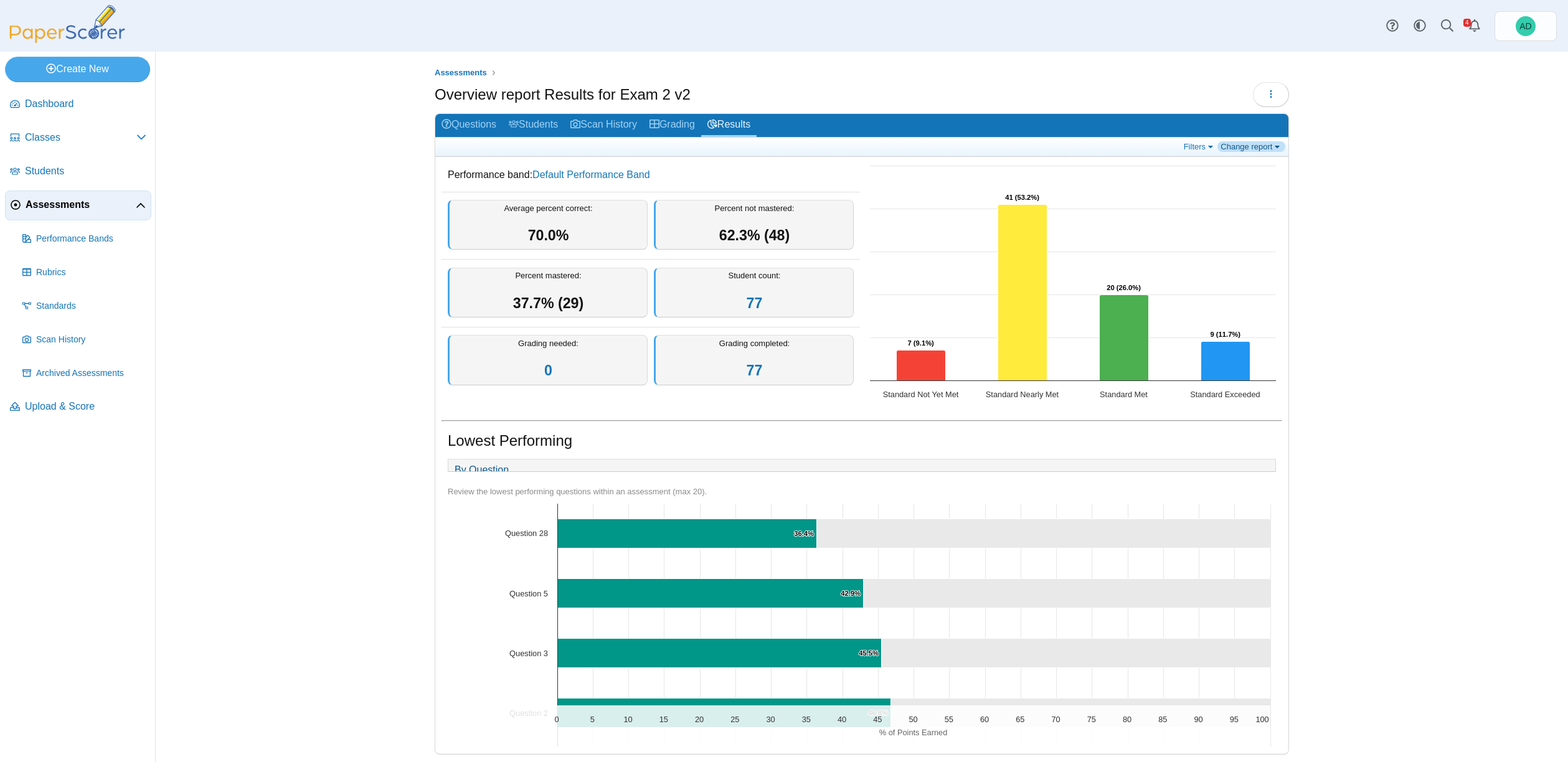
click at [1262, 146] on link "Change report" at bounding box center [1252, 147] width 68 height 11
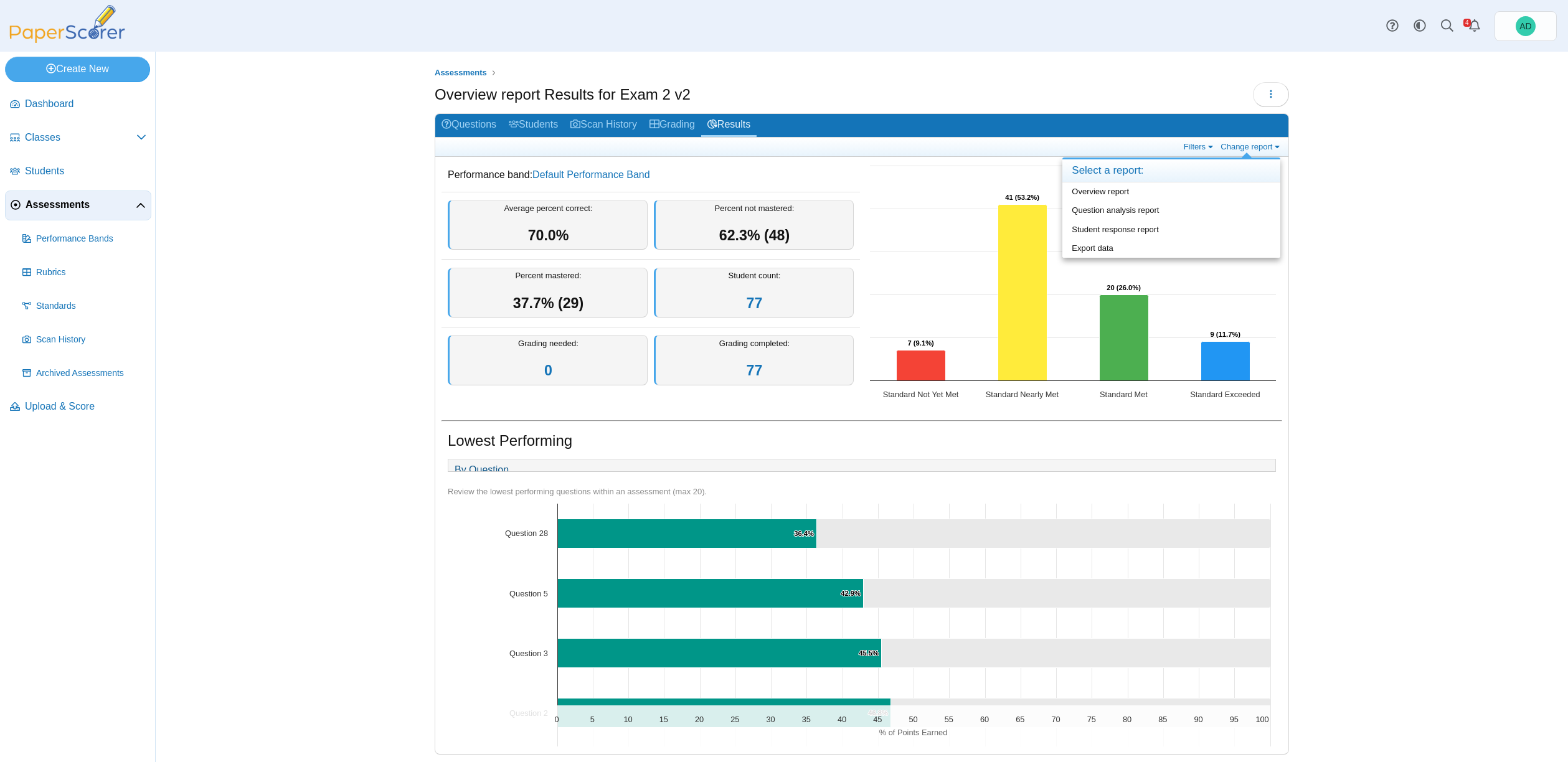
drag, startPoint x: 1348, startPoint y: 192, endPoint x: 1306, endPoint y: 190, distance: 42.0
click at [1348, 192] on div "Assessments Overview report Results for Exam 2 v2 Loading…" at bounding box center [861, 406] width 1413 height 710
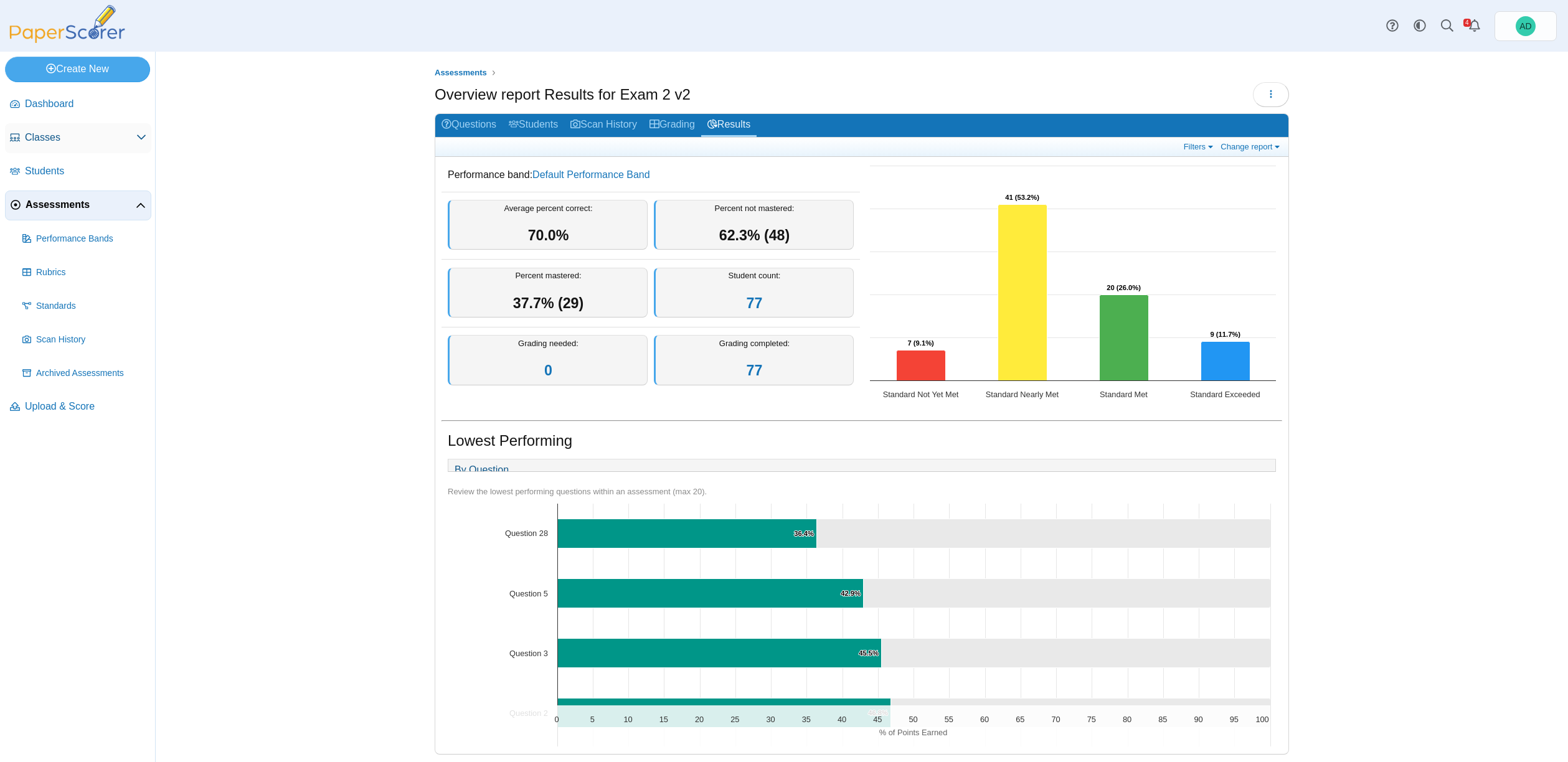
click at [55, 138] on span "Classes" at bounding box center [80, 138] width 112 height 14
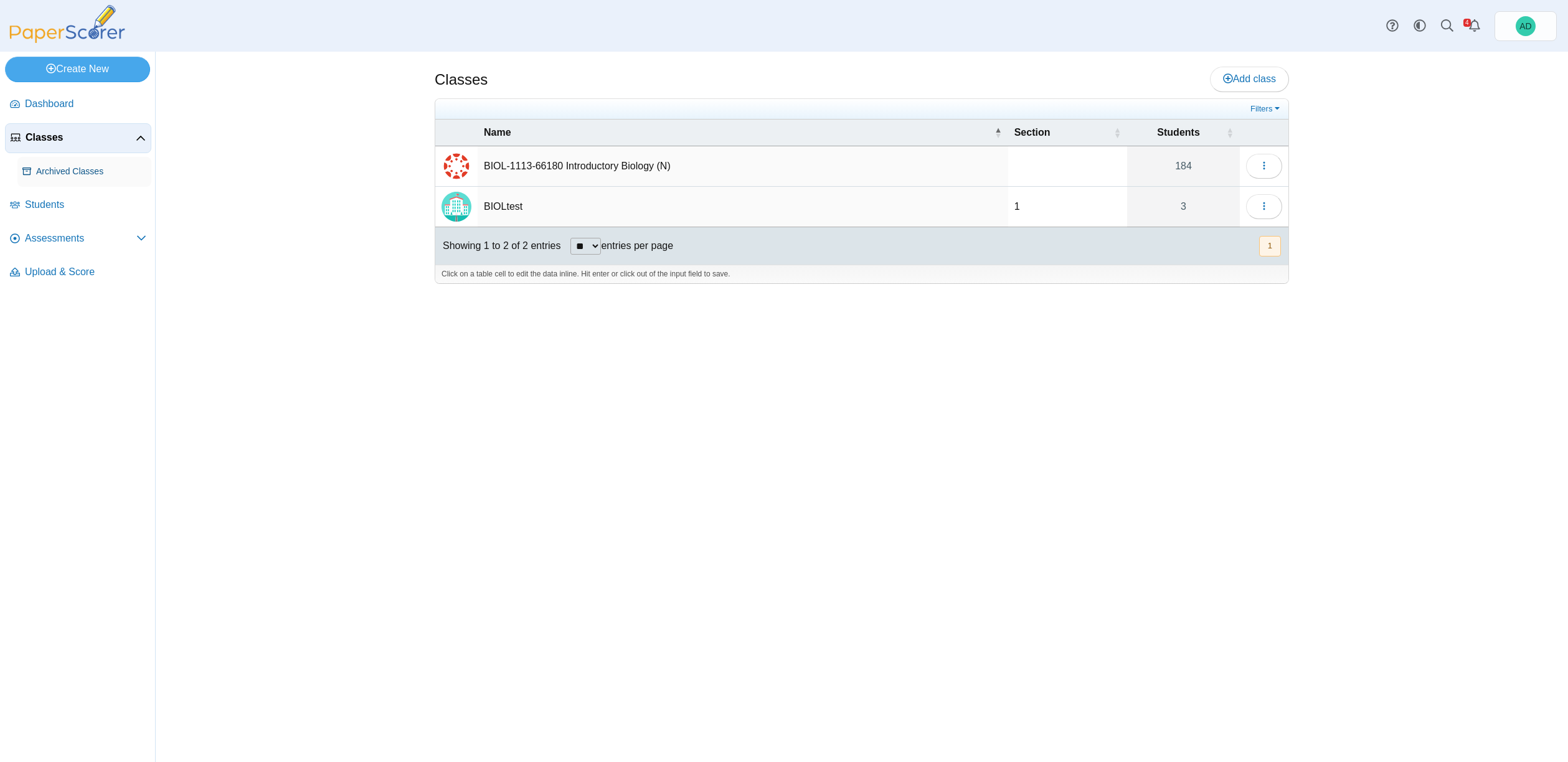
click at [53, 175] on span "Archived Classes" at bounding box center [91, 172] width 110 height 12
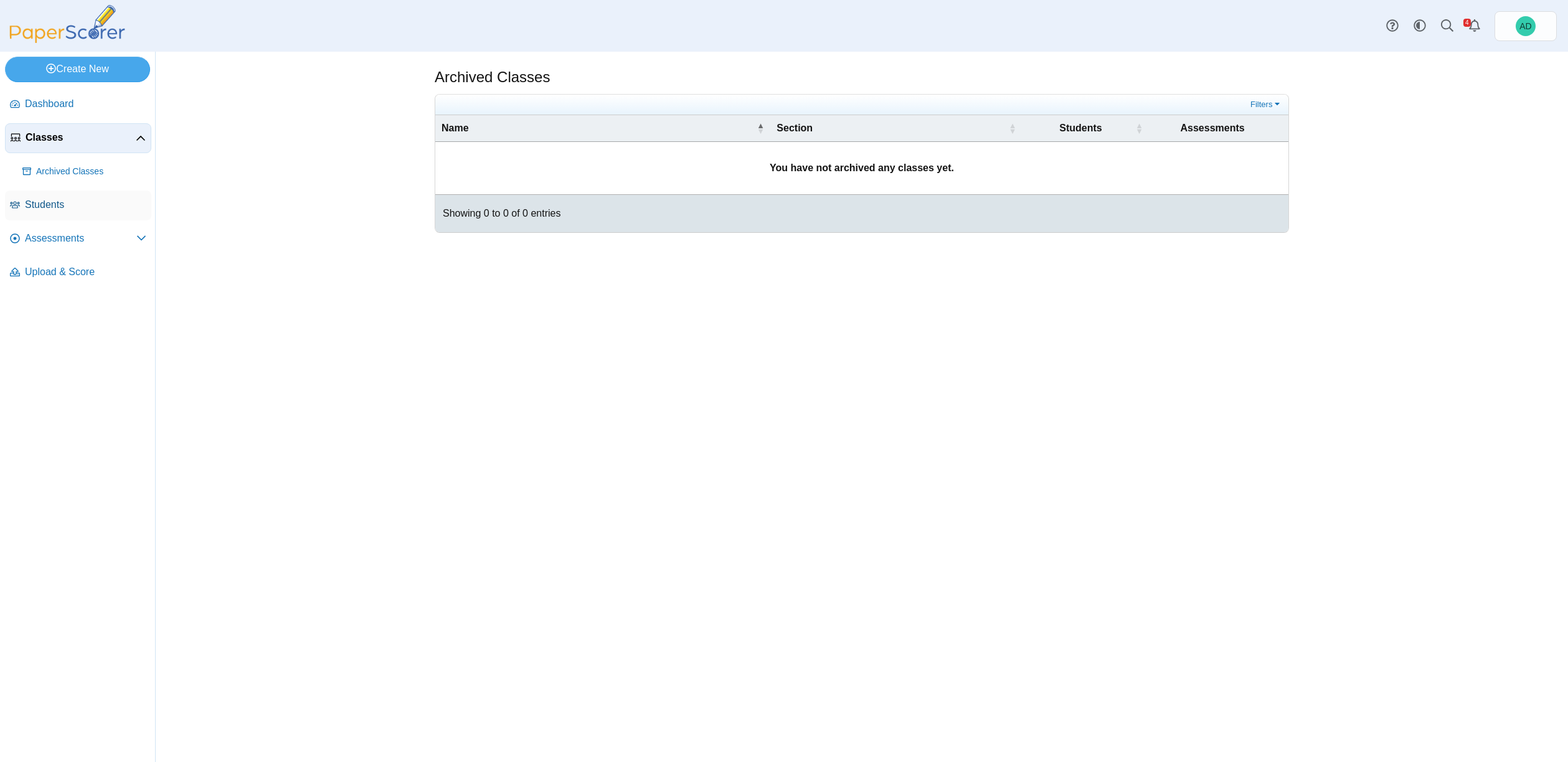
click at [49, 202] on span "Students" at bounding box center [85, 205] width 122 height 14
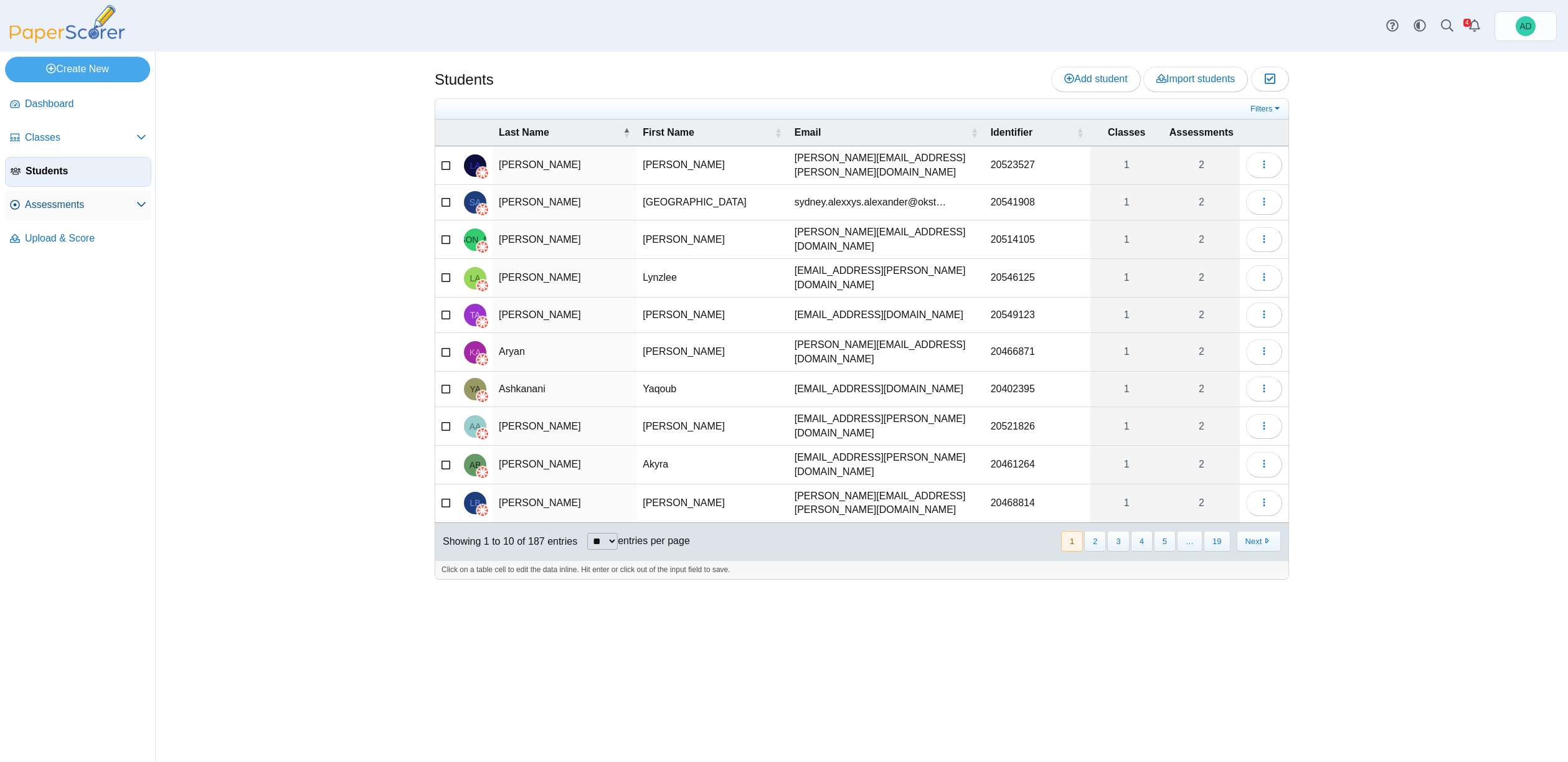
click at [51, 202] on span "Assessments" at bounding box center [80, 205] width 112 height 14
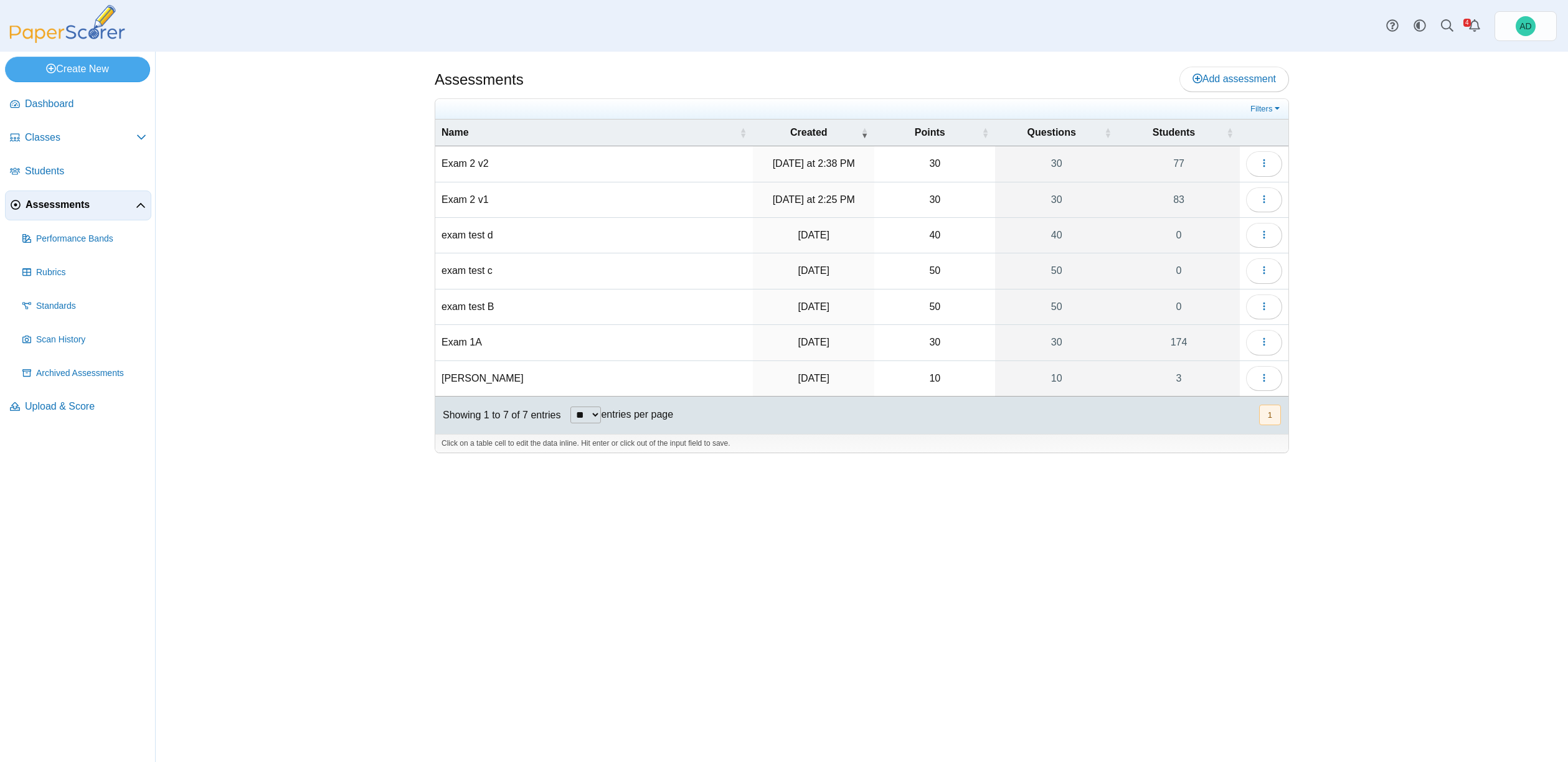
click at [463, 197] on td "Exam 2 v1" at bounding box center [594, 200] width 318 height 35
click at [1267, 199] on icon "button" at bounding box center [1264, 199] width 10 height 10
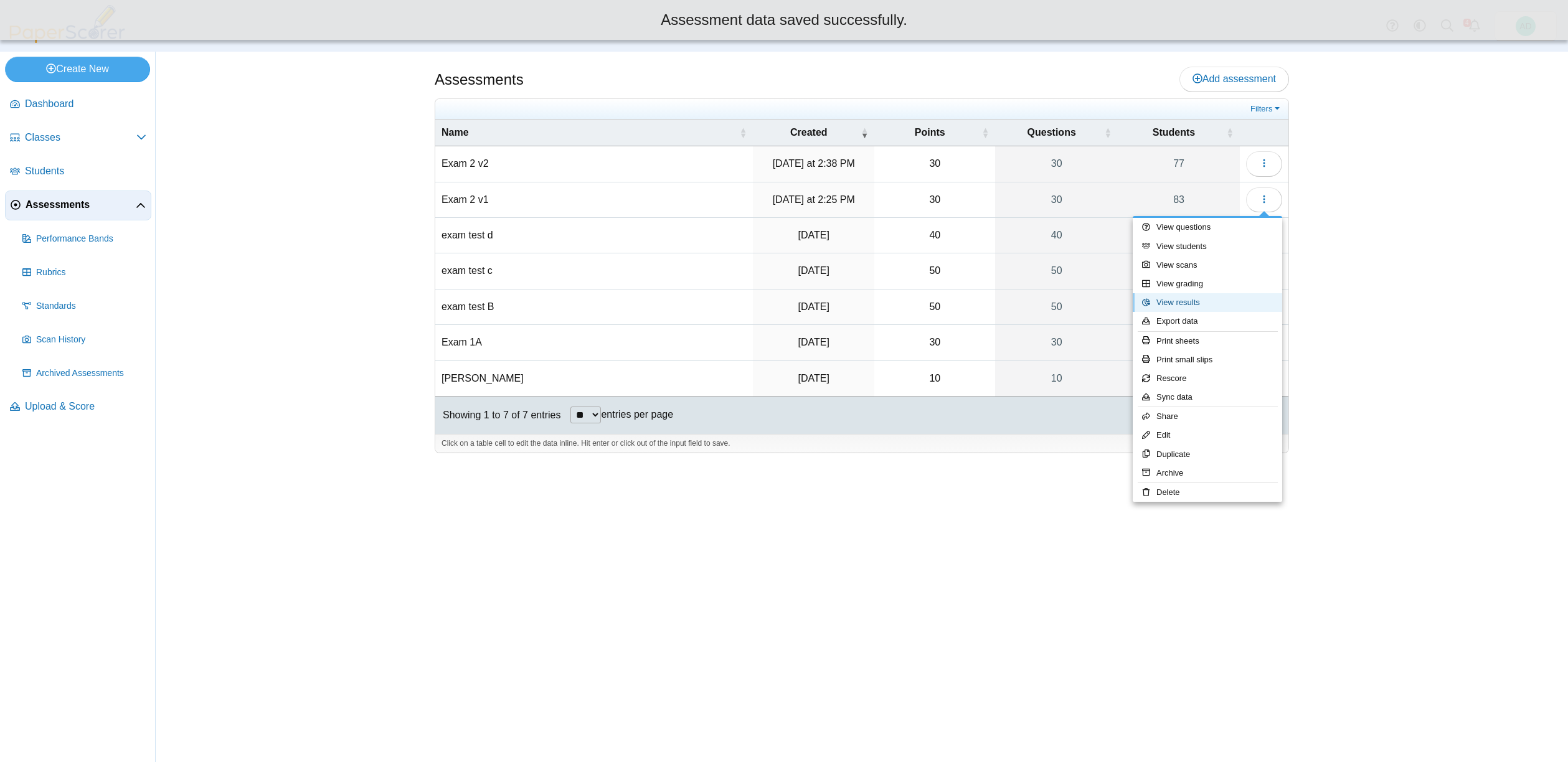
click at [1199, 305] on link "View results" at bounding box center [1208, 302] width 149 height 18
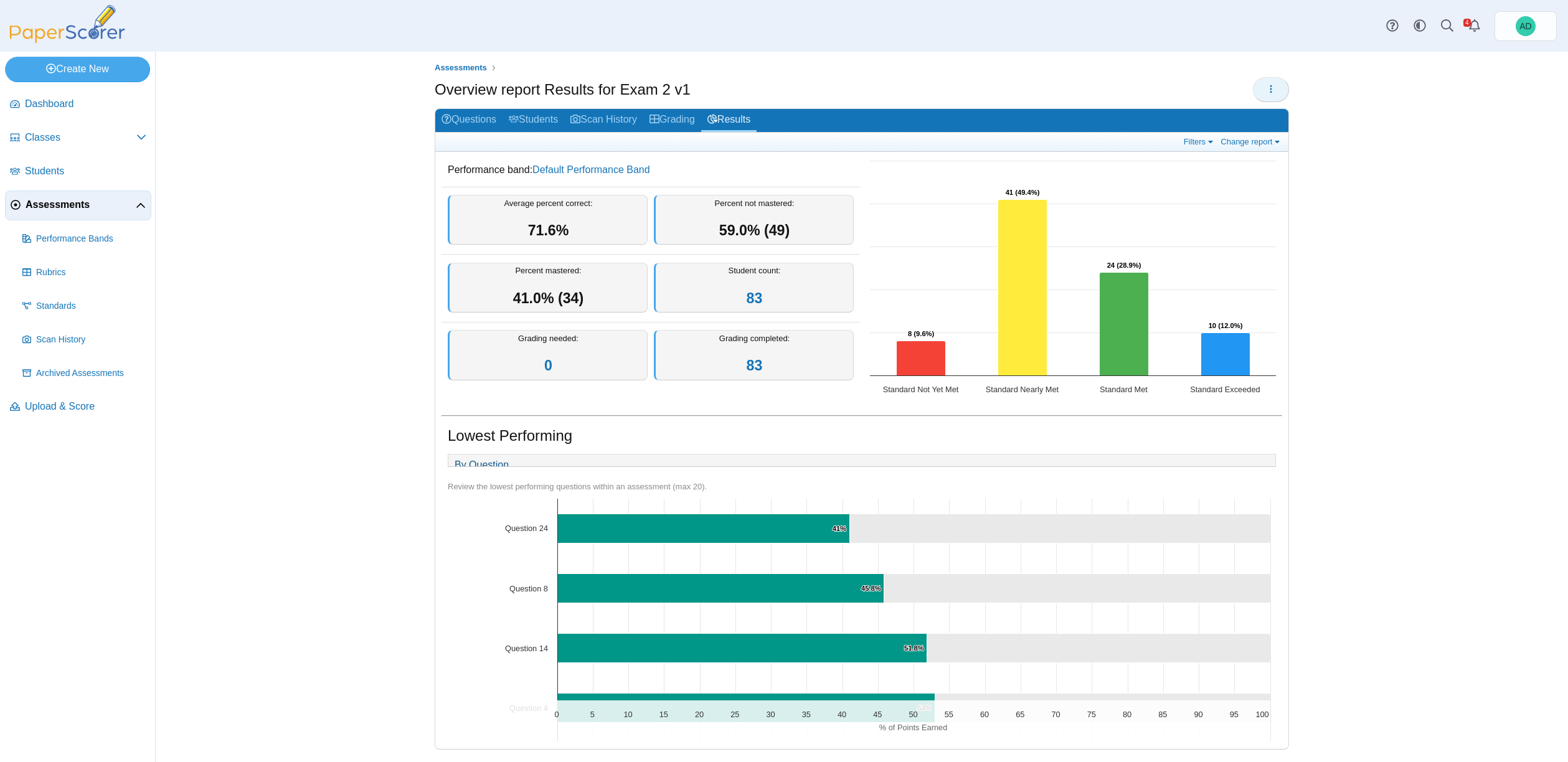
click at [1266, 84] on icon "button" at bounding box center [1271, 89] width 10 height 10
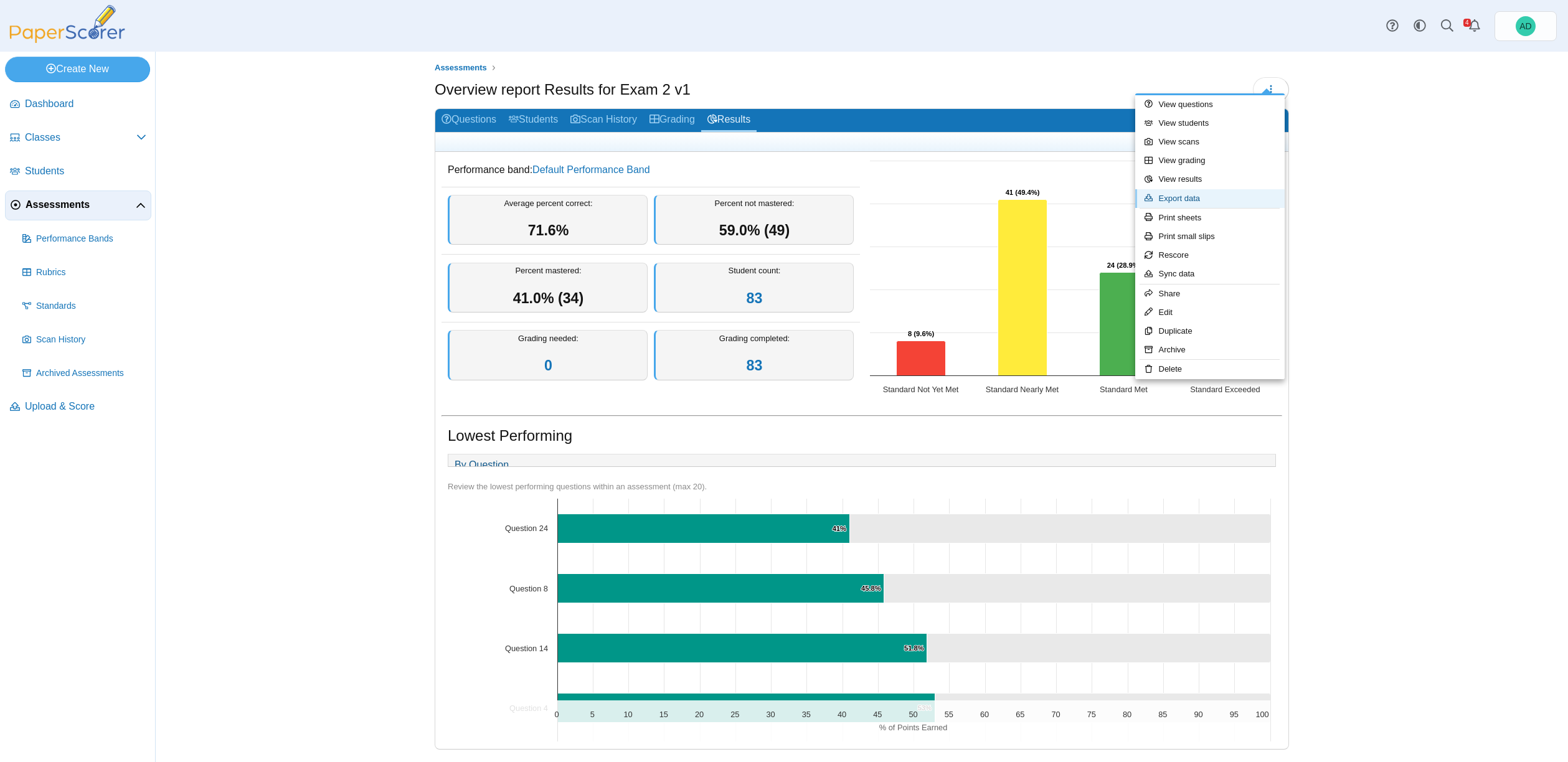
click at [1202, 189] on link "Export data" at bounding box center [1210, 199] width 149 height 18
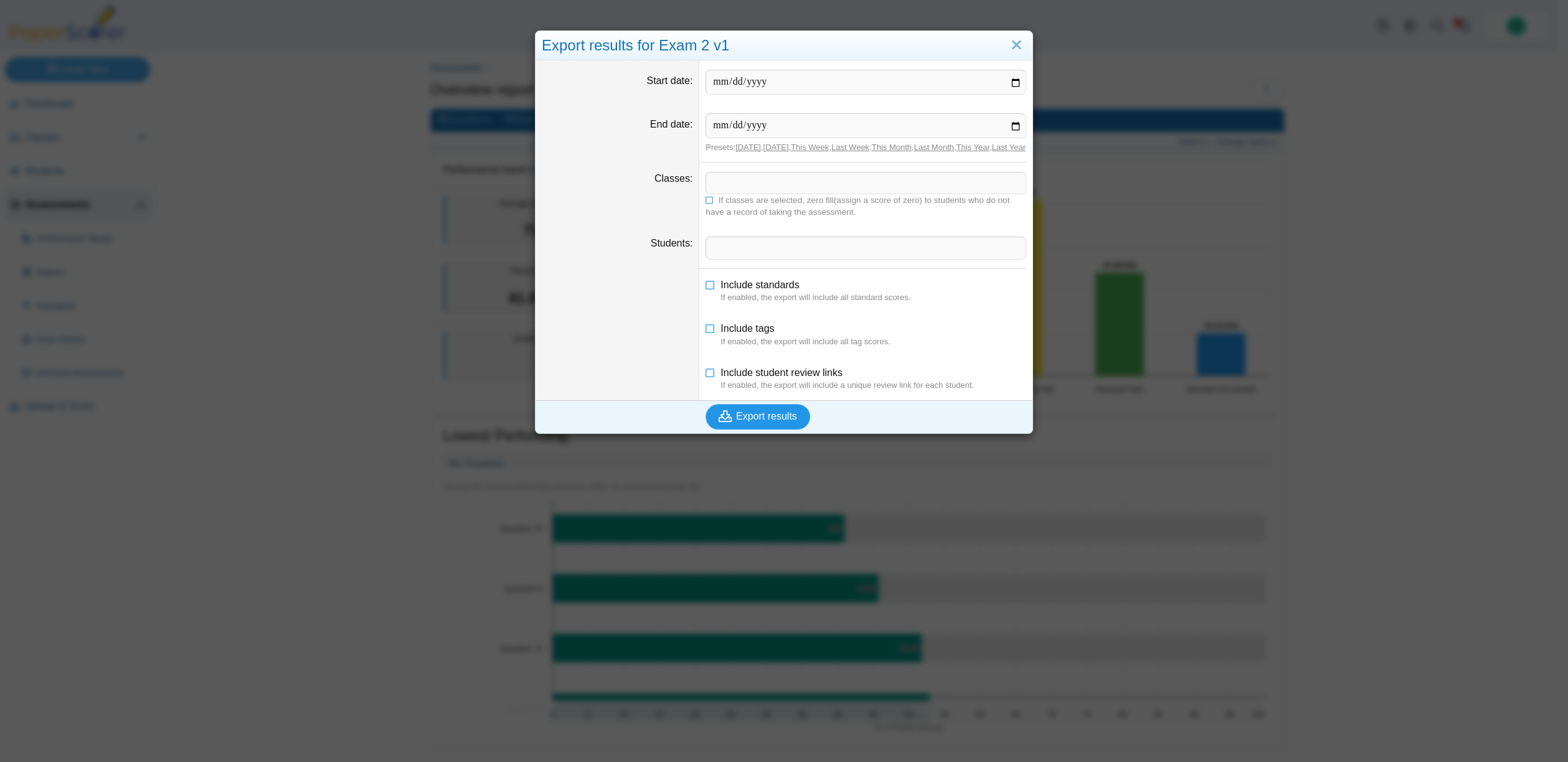
click at [755, 422] on span "Export results" at bounding box center [766, 416] width 61 height 11
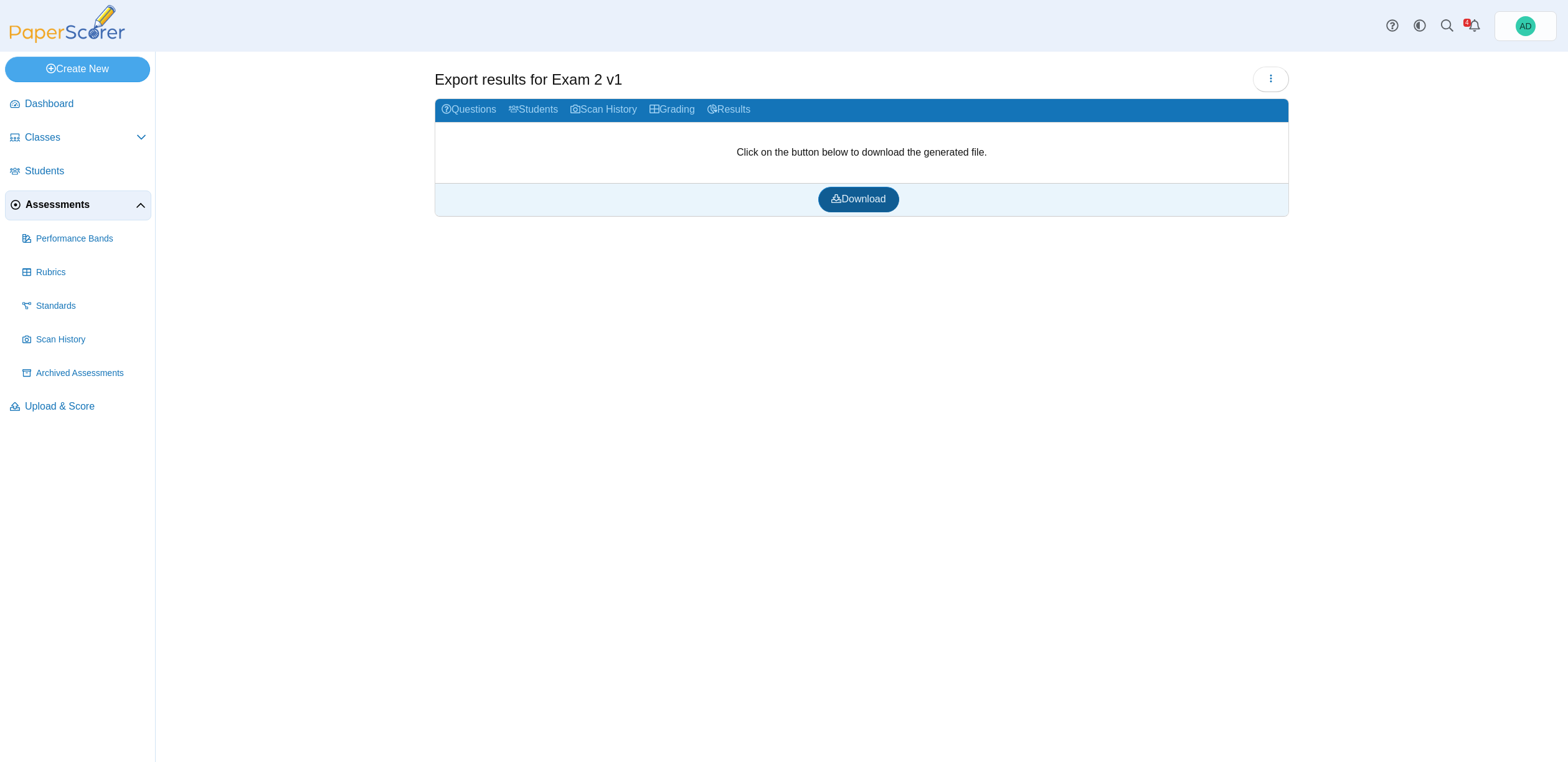
click at [876, 199] on span "Download" at bounding box center [858, 199] width 54 height 11
click at [75, 207] on span "Assessments" at bounding box center [80, 205] width 110 height 14
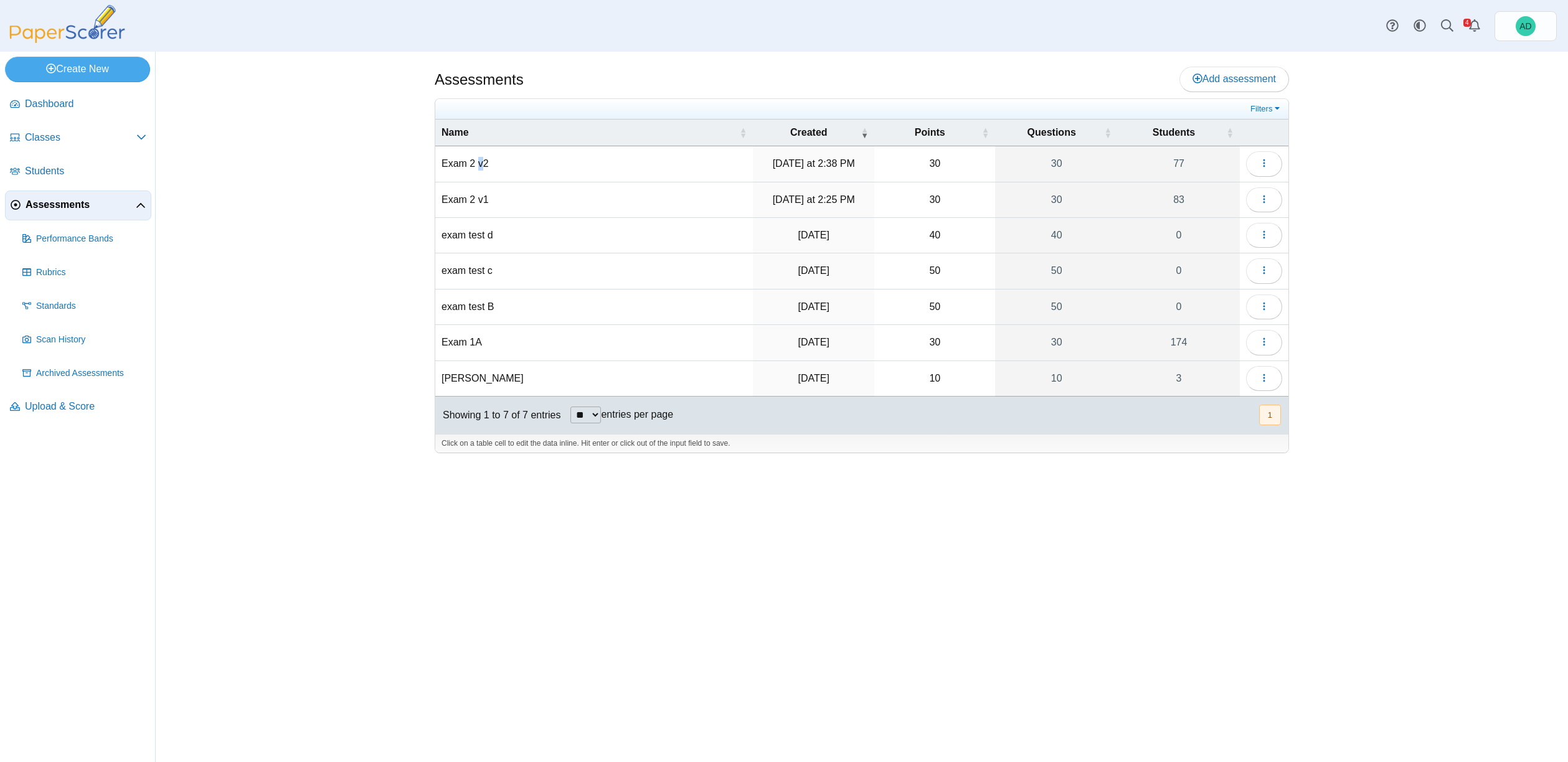
click at [483, 163] on td "Exam 2 v2" at bounding box center [594, 164] width 318 height 35
click at [463, 166] on input "*********" at bounding box center [594, 164] width 305 height 25
click at [1265, 168] on icon "button" at bounding box center [1264, 162] width 10 height 10
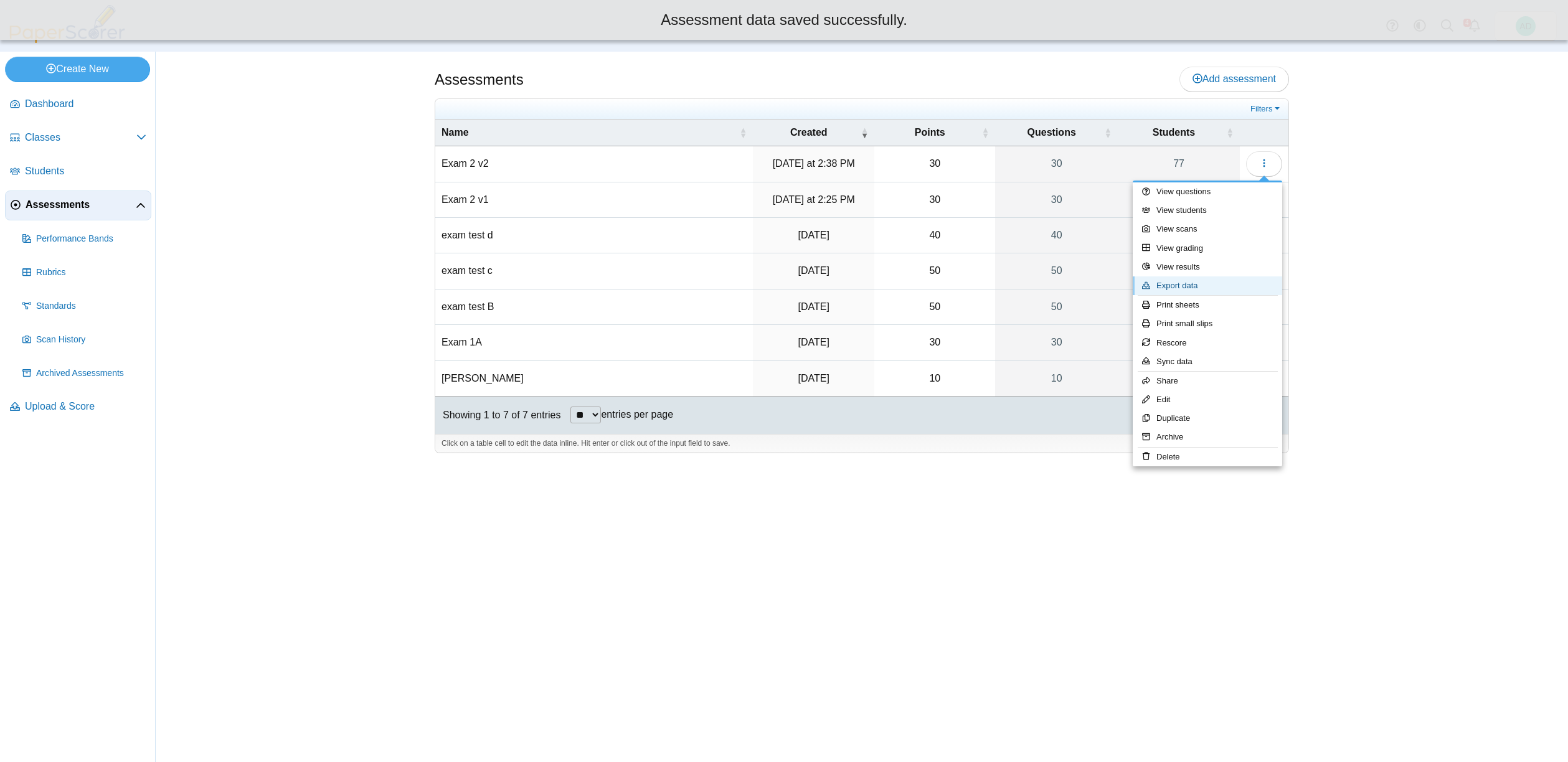
click at [1242, 286] on link "Export data" at bounding box center [1208, 286] width 149 height 18
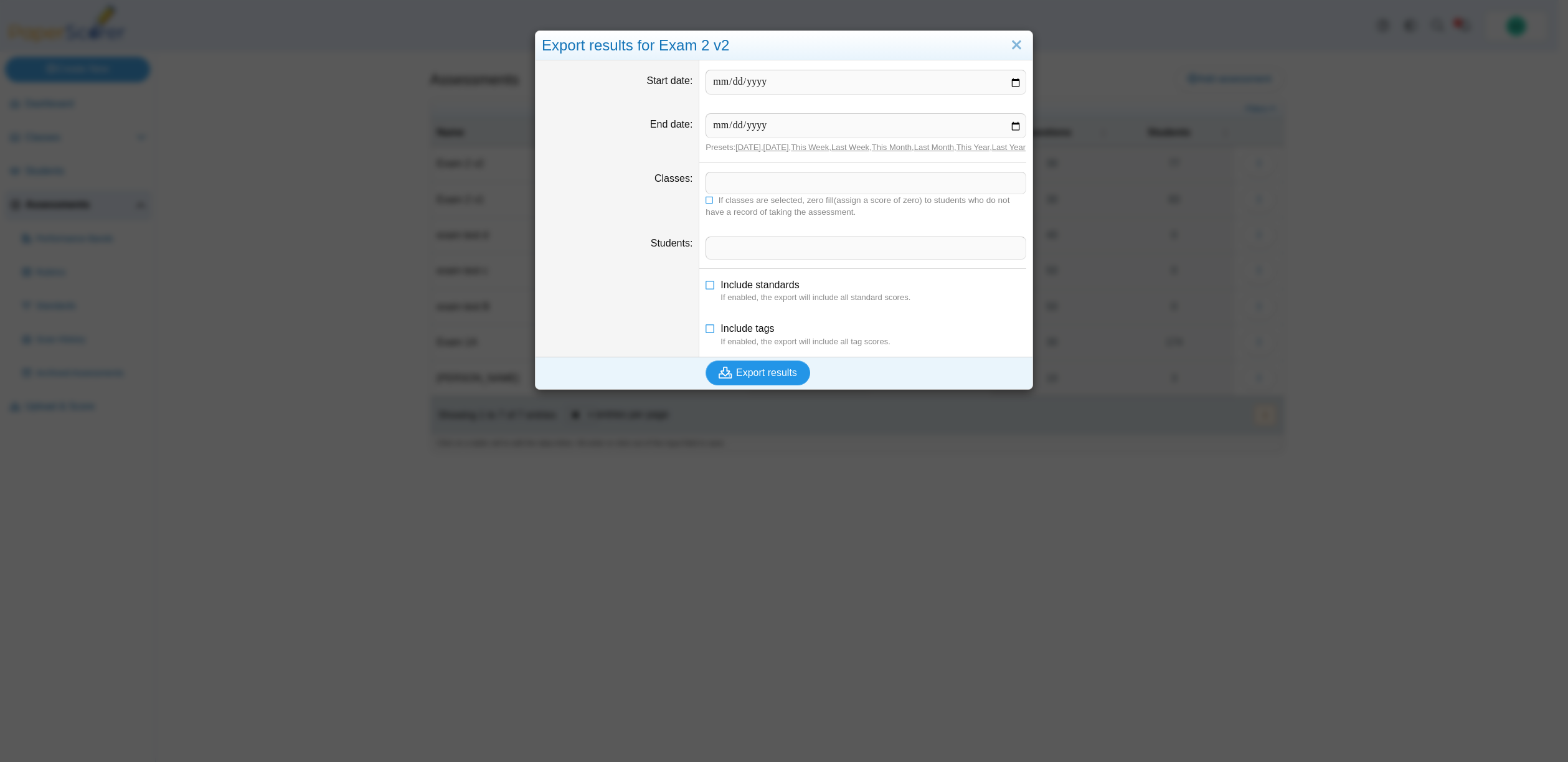
click at [747, 378] on span "Export results" at bounding box center [766, 373] width 61 height 11
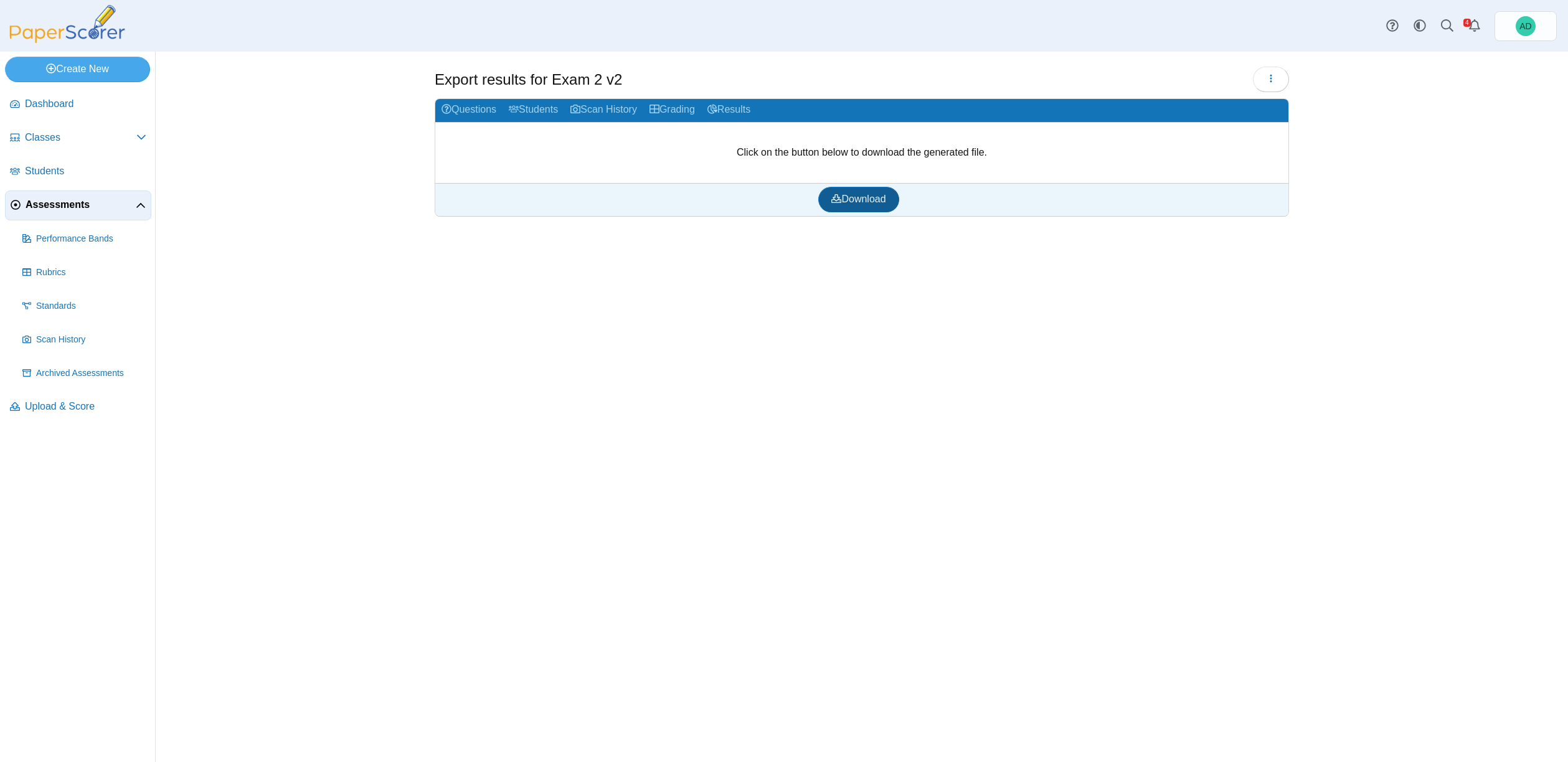
click at [853, 197] on span "Download" at bounding box center [858, 199] width 54 height 11
